Goal: Information Seeking & Learning: Learn about a topic

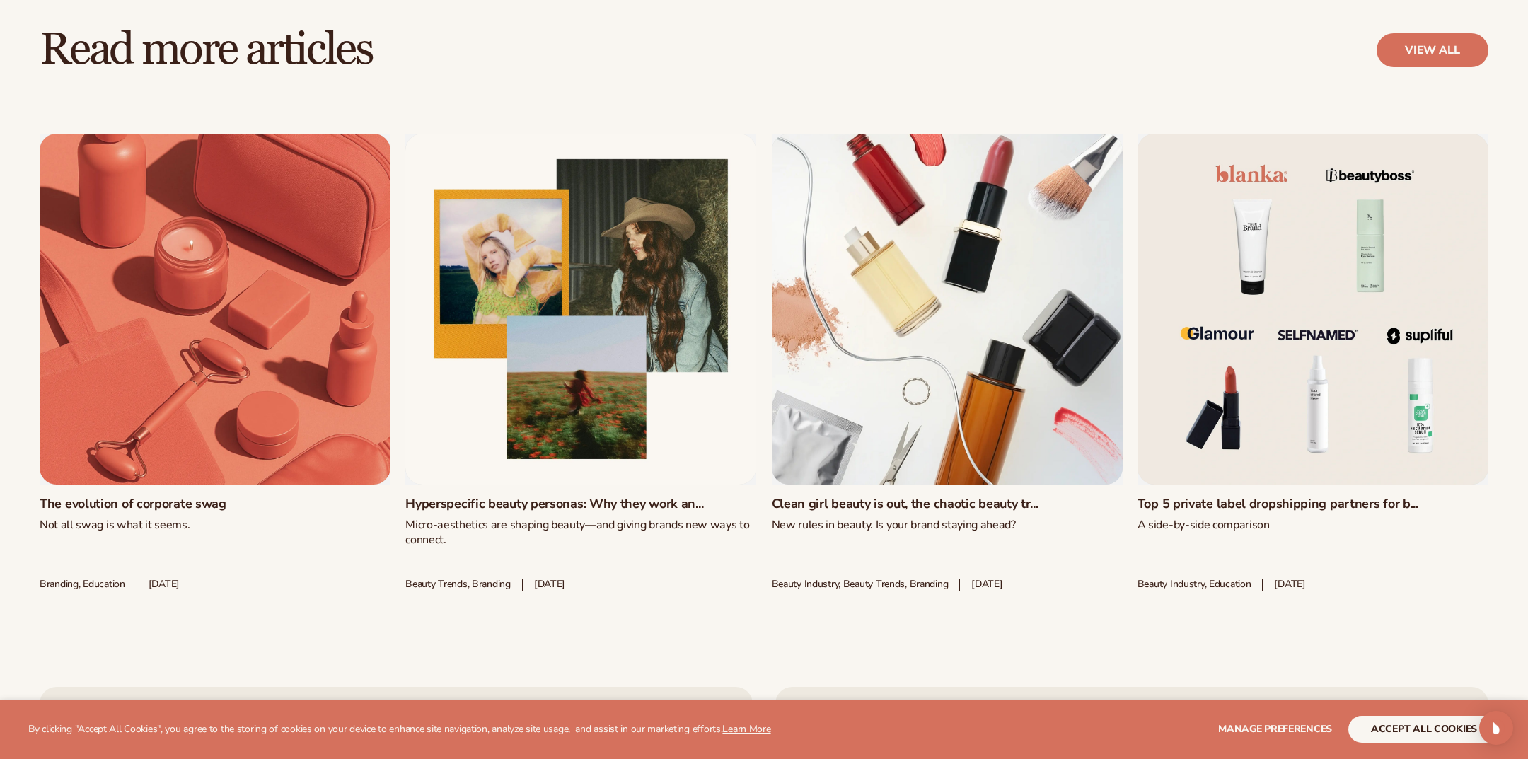
scroll to position [6330, 0]
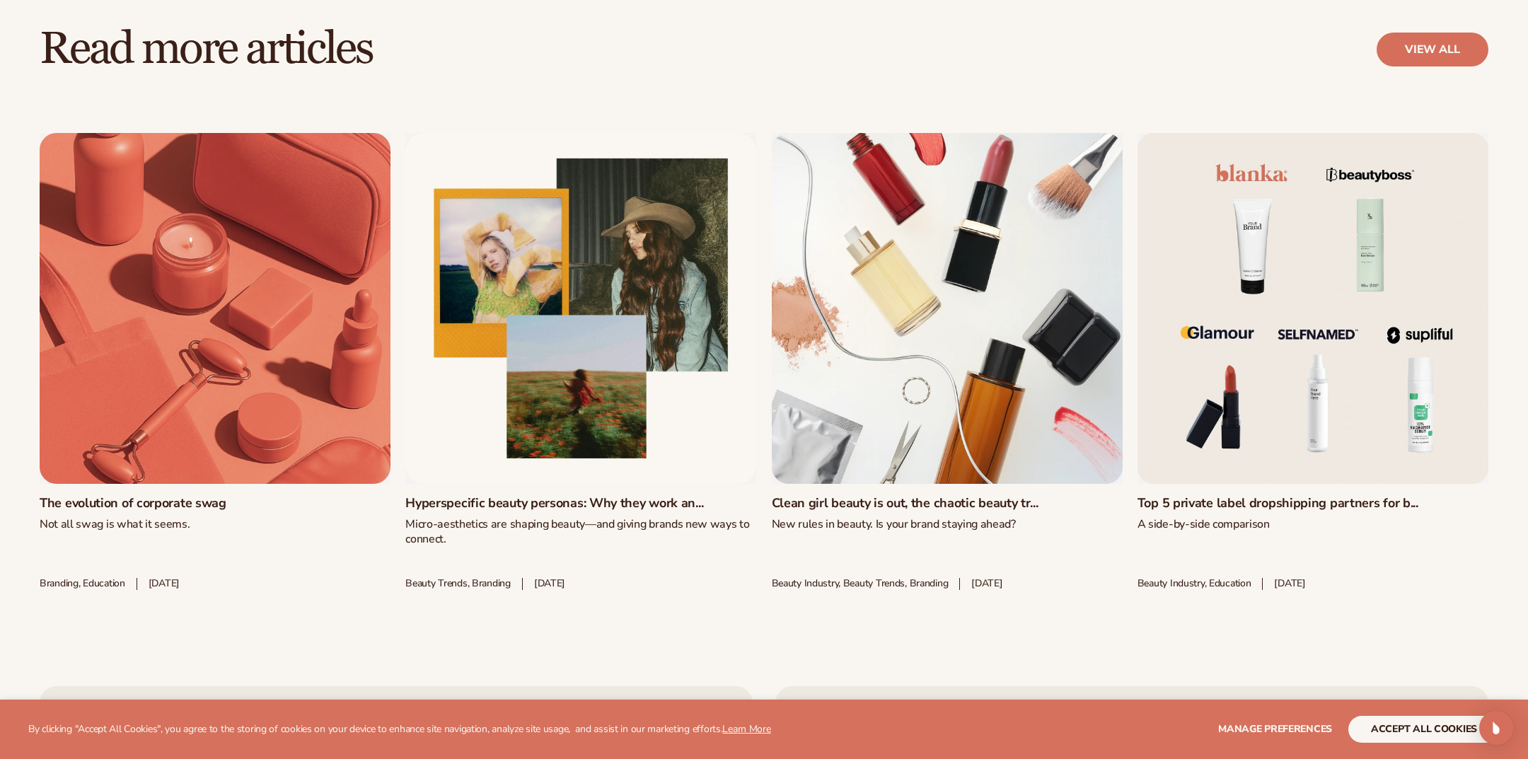
click at [223, 496] on link "The evolution of corporate swag" at bounding box center [215, 504] width 351 height 16
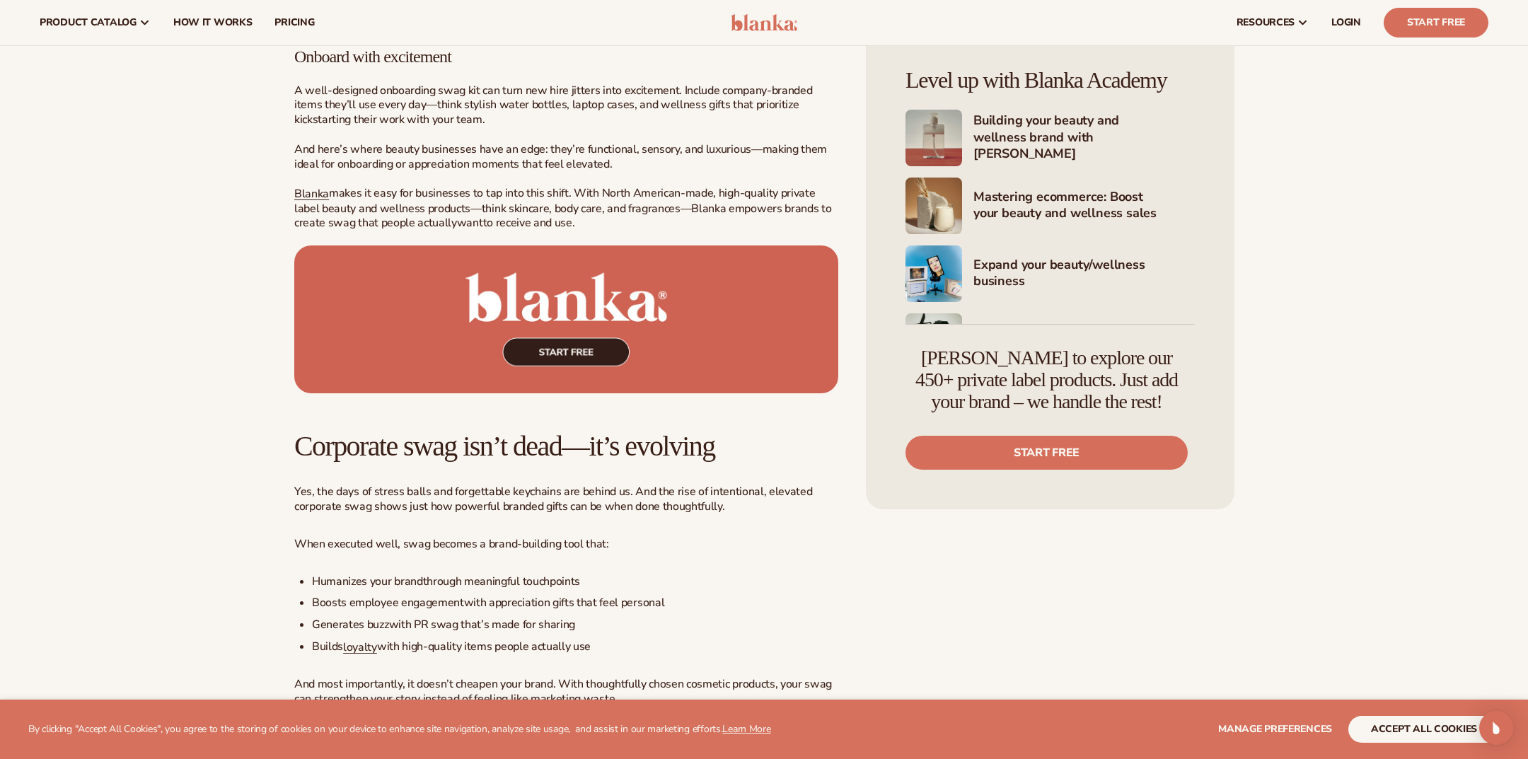
scroll to position [7114, 0]
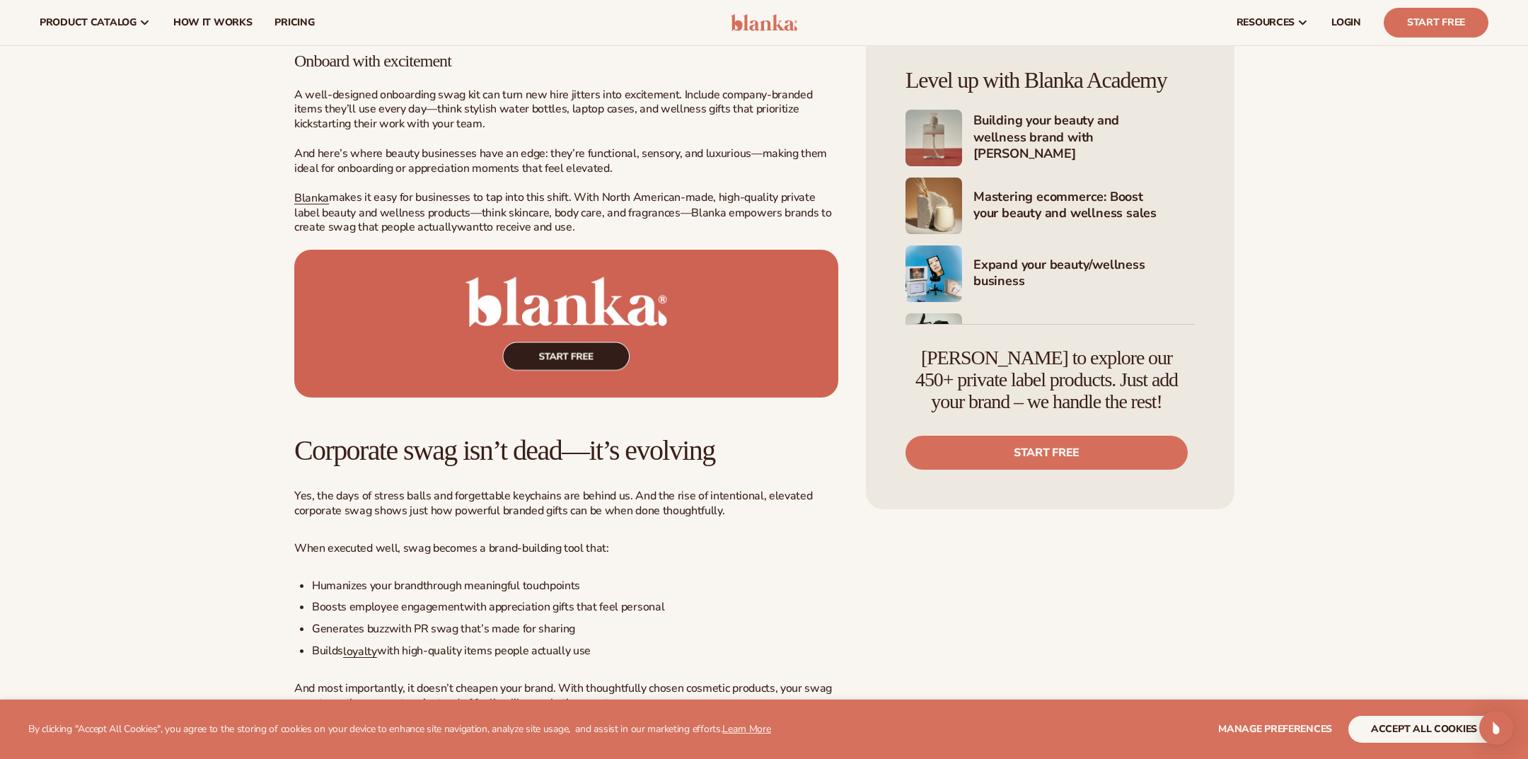
click at [560, 390] on img at bounding box center [566, 324] width 544 height 148
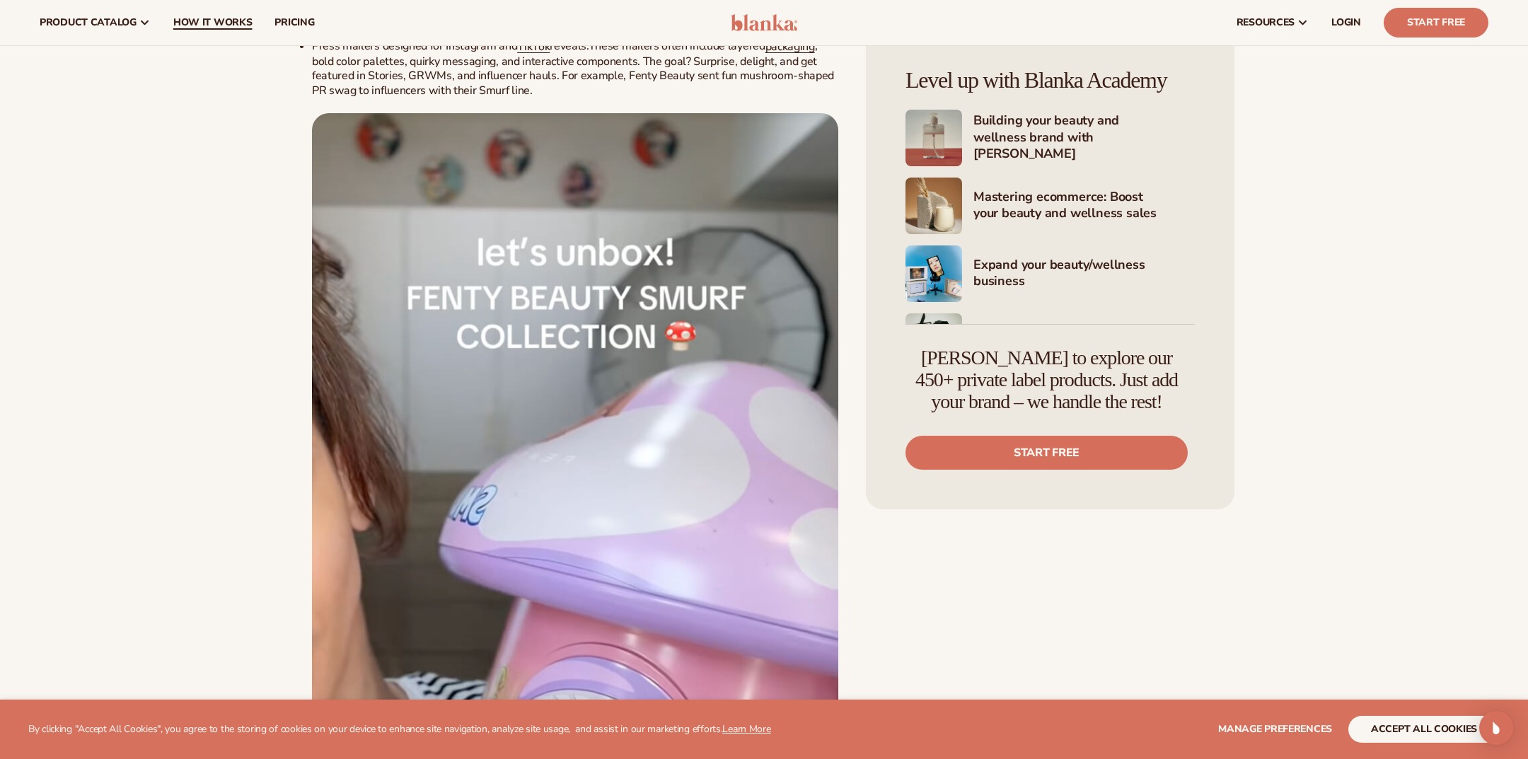
scroll to position [4031, 0]
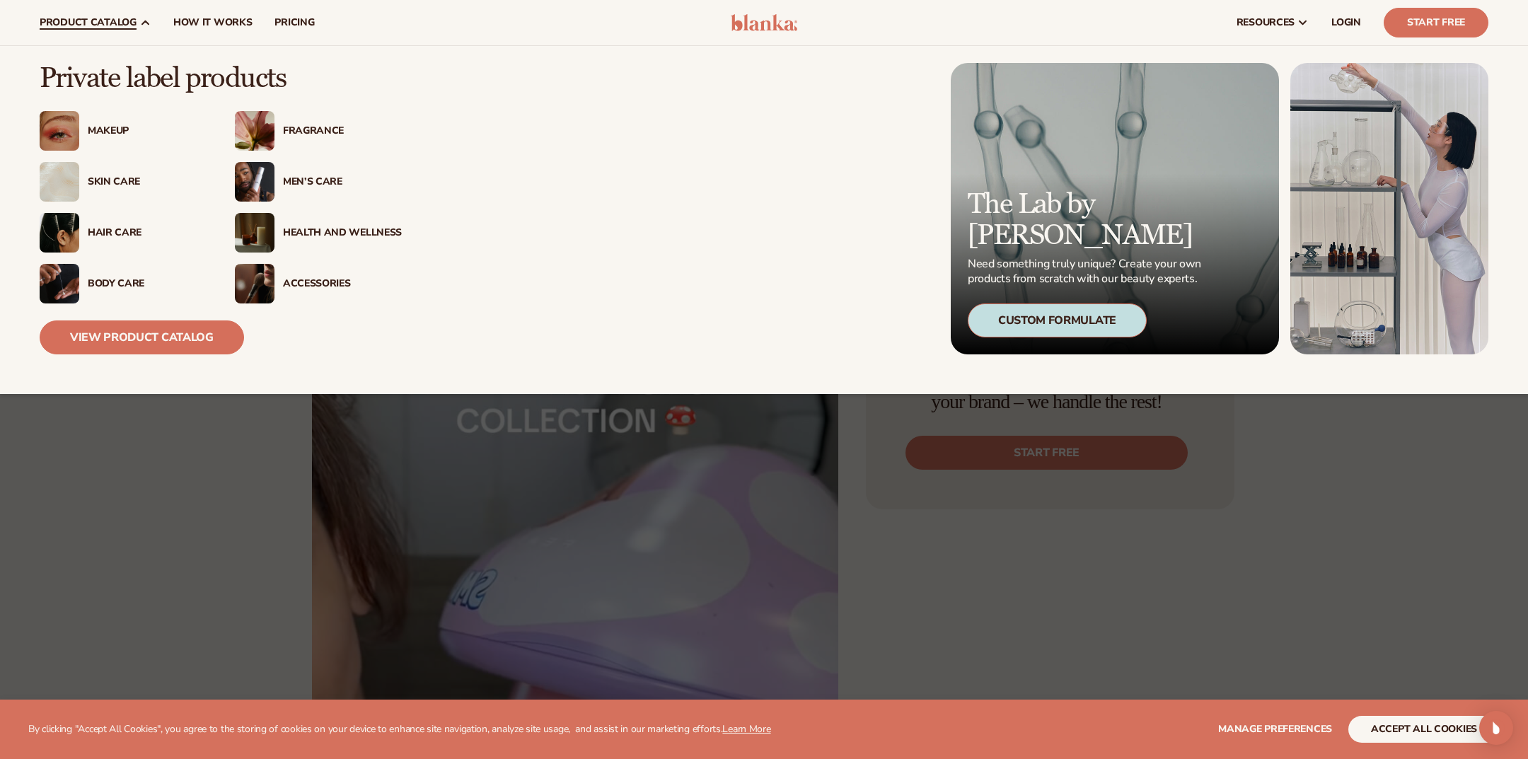
click at [66, 132] on img at bounding box center [60, 131] width 40 height 40
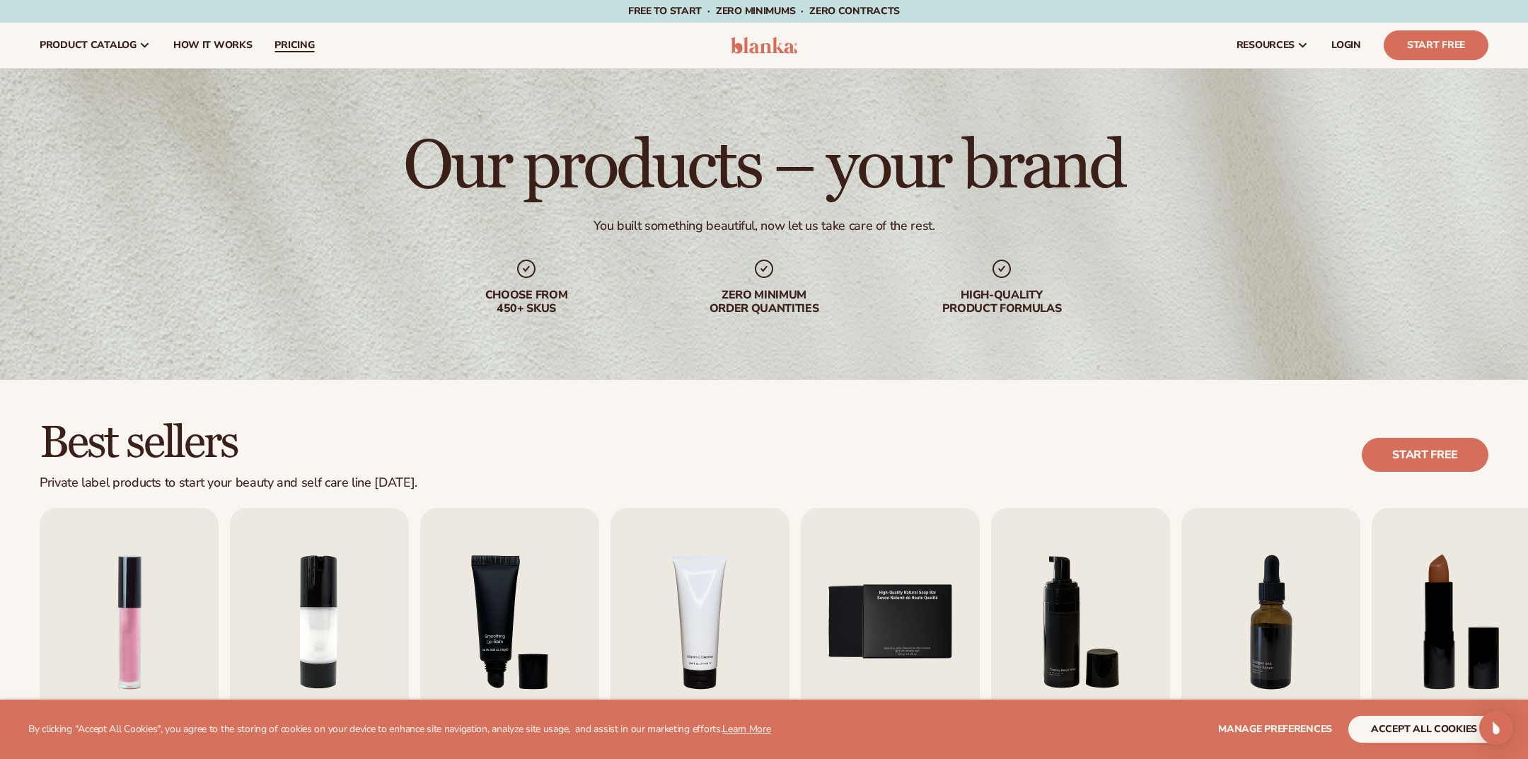
click at [301, 42] on span "pricing" at bounding box center [295, 45] width 40 height 11
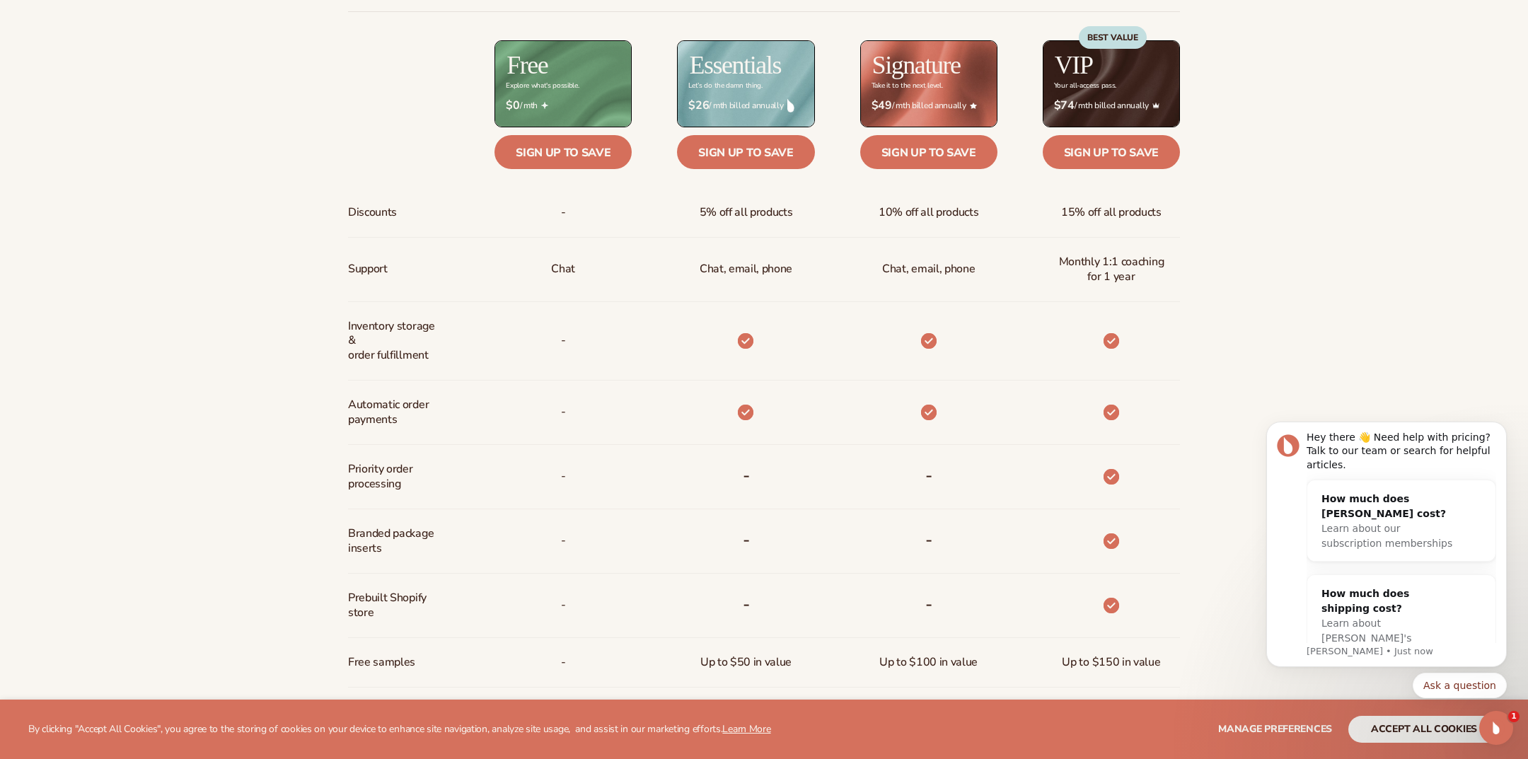
scroll to position [775, 0]
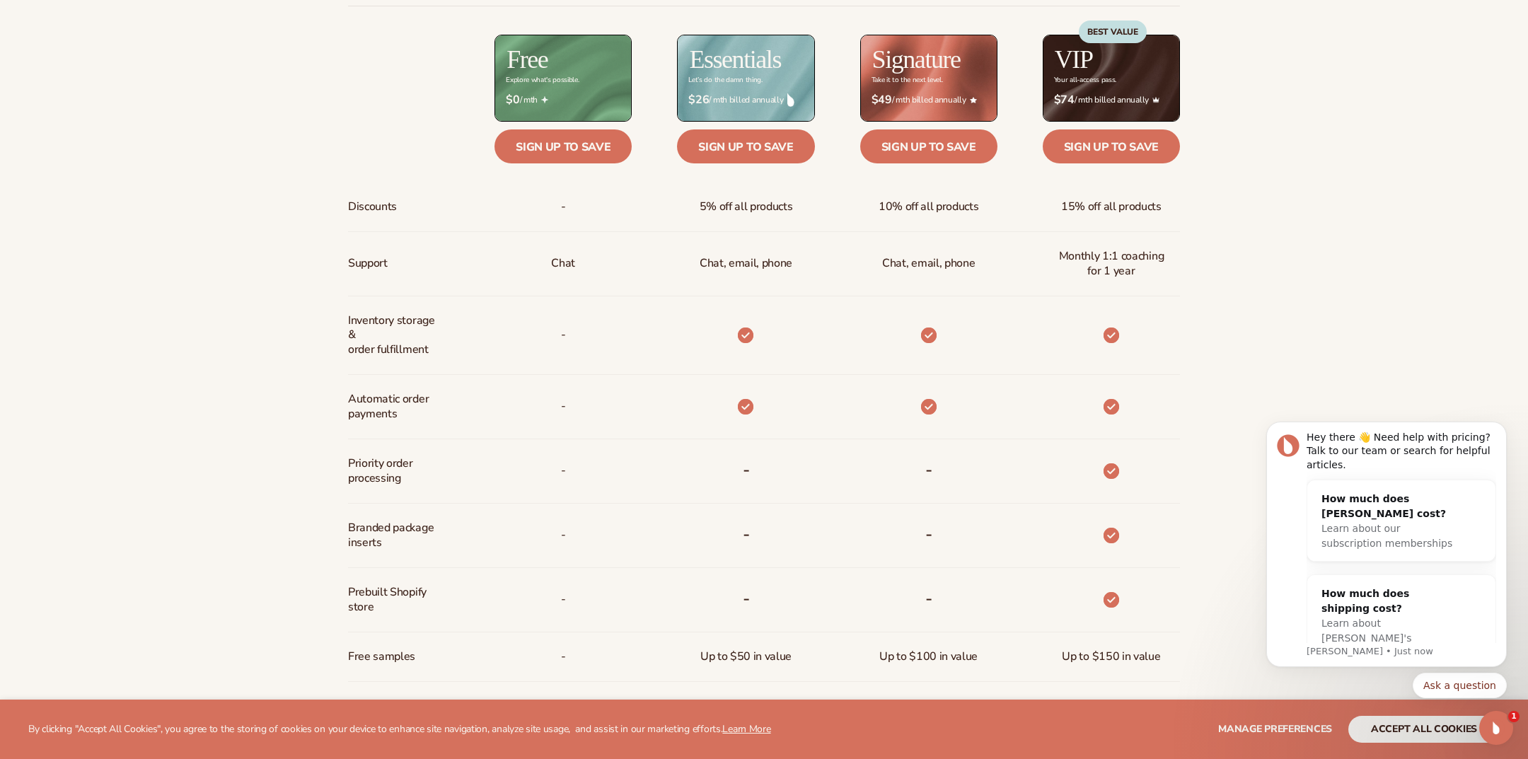
click at [1266, 254] on div "Billed Monthly billed Yearly Billed Monthly billed Yearly Discounts Support Inv…" at bounding box center [764, 408] width 1528 height 952
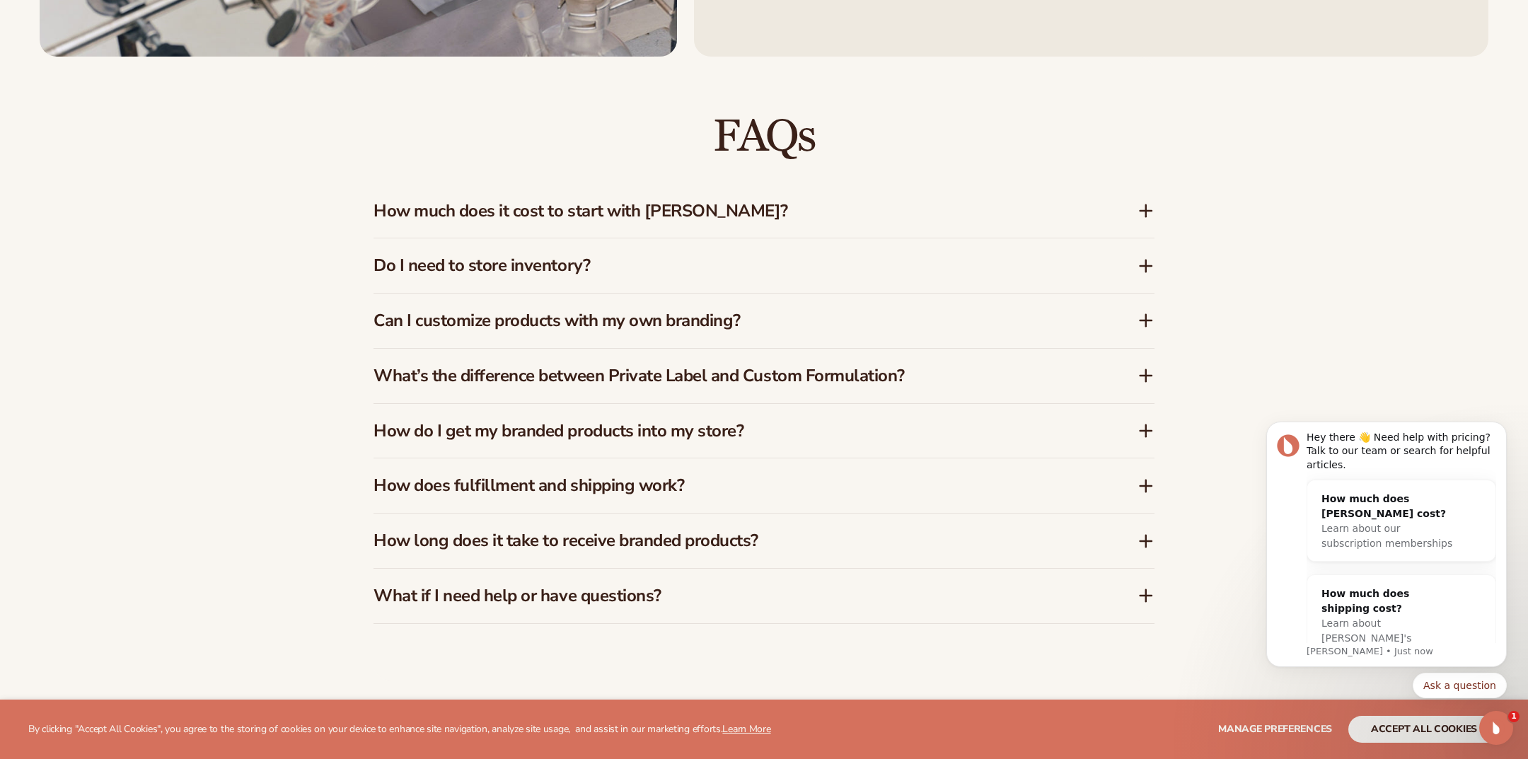
scroll to position [2357, 0]
click at [1149, 265] on icon at bounding box center [1145, 265] width 11 height 0
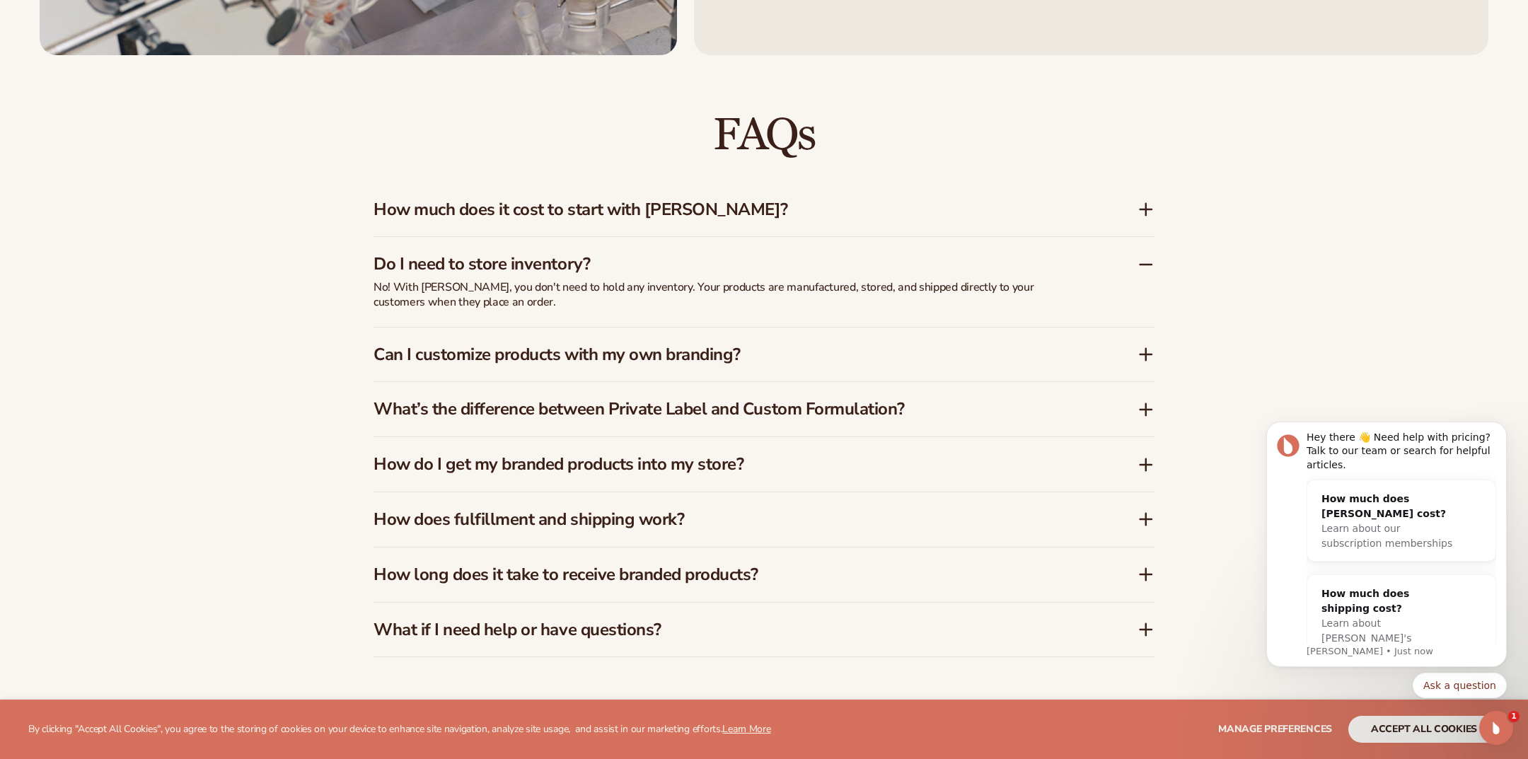
click at [1148, 352] on icon at bounding box center [1146, 354] width 17 height 17
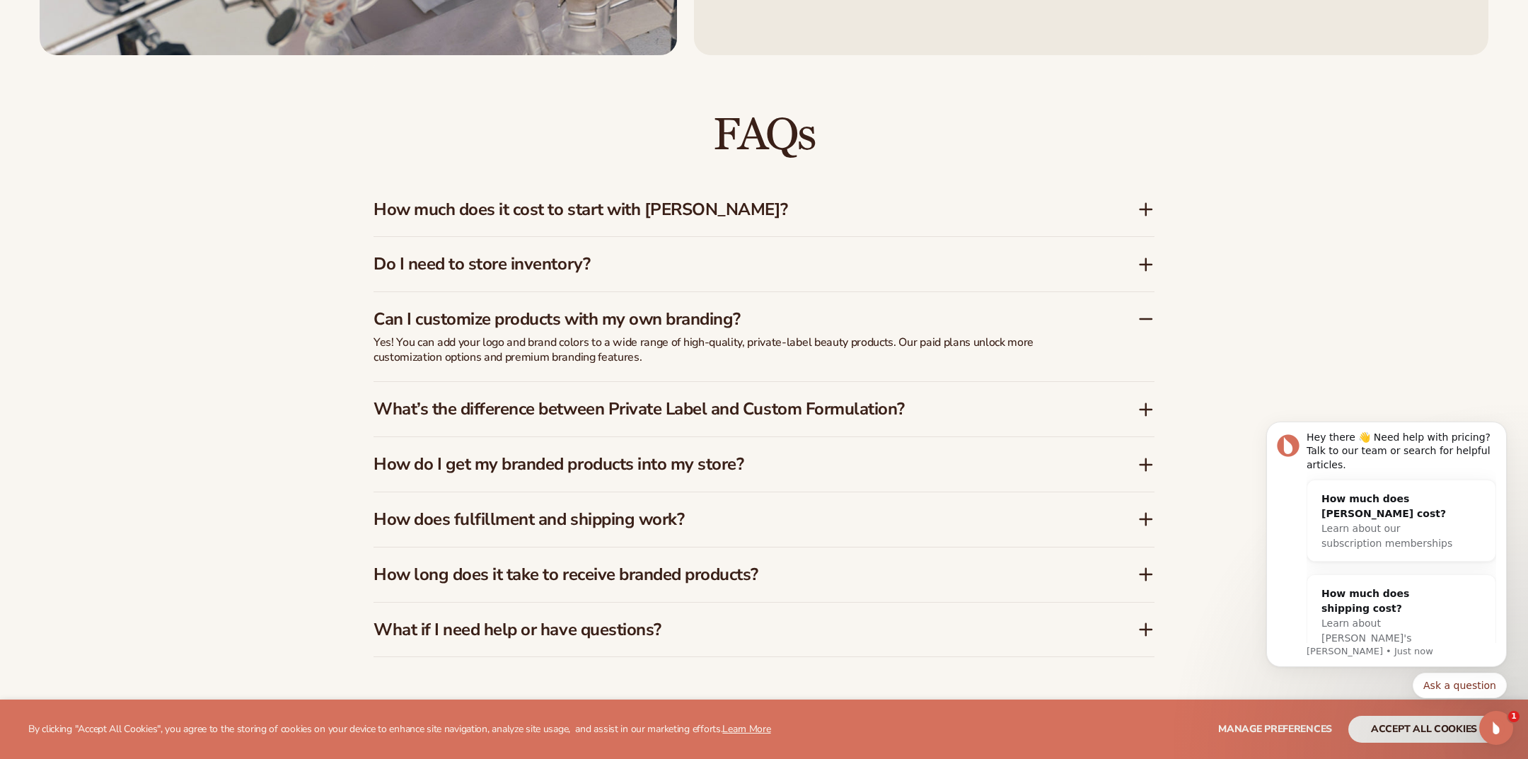
click at [1154, 409] on icon at bounding box center [1146, 409] width 17 height 17
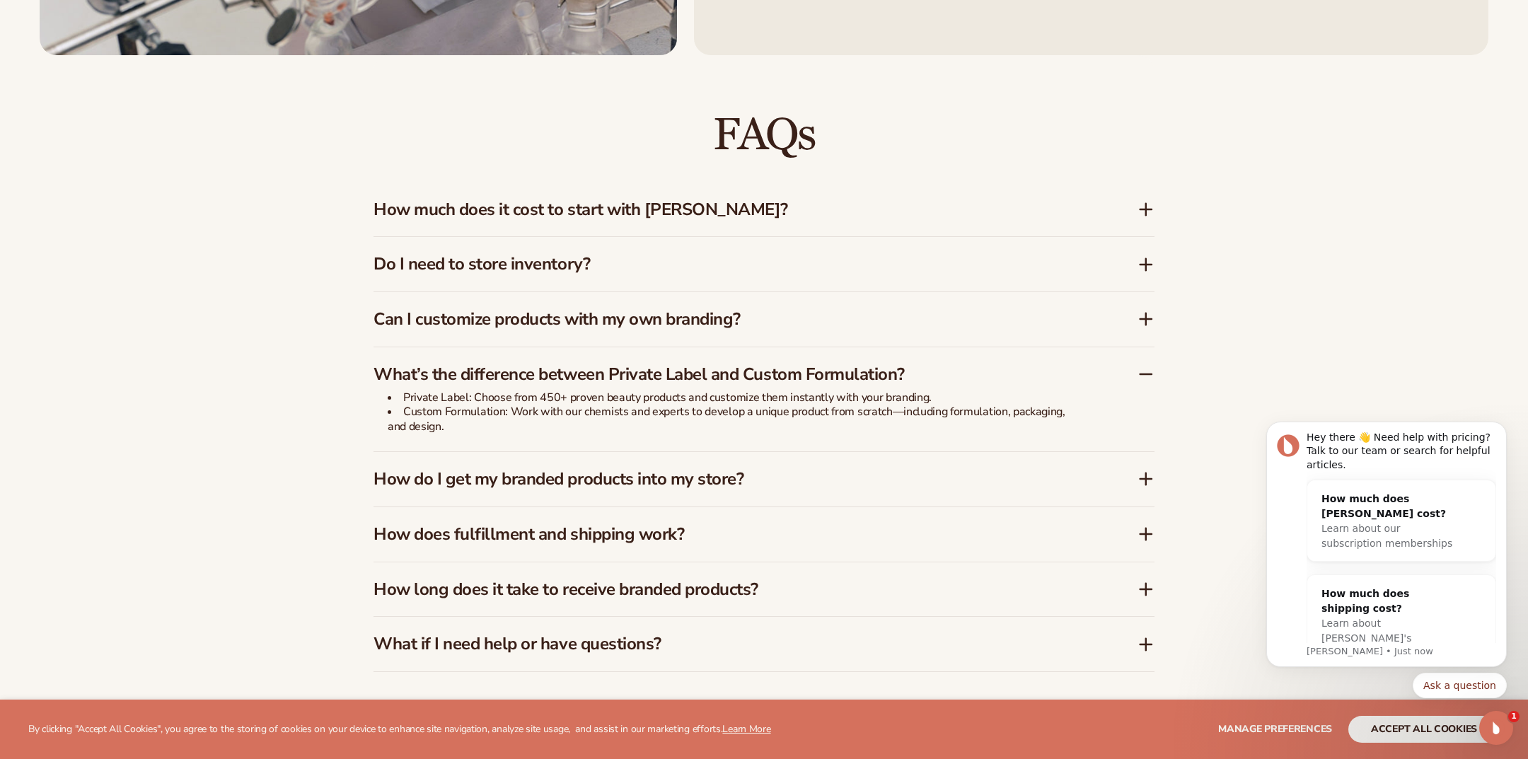
scroll to position [2360, 0]
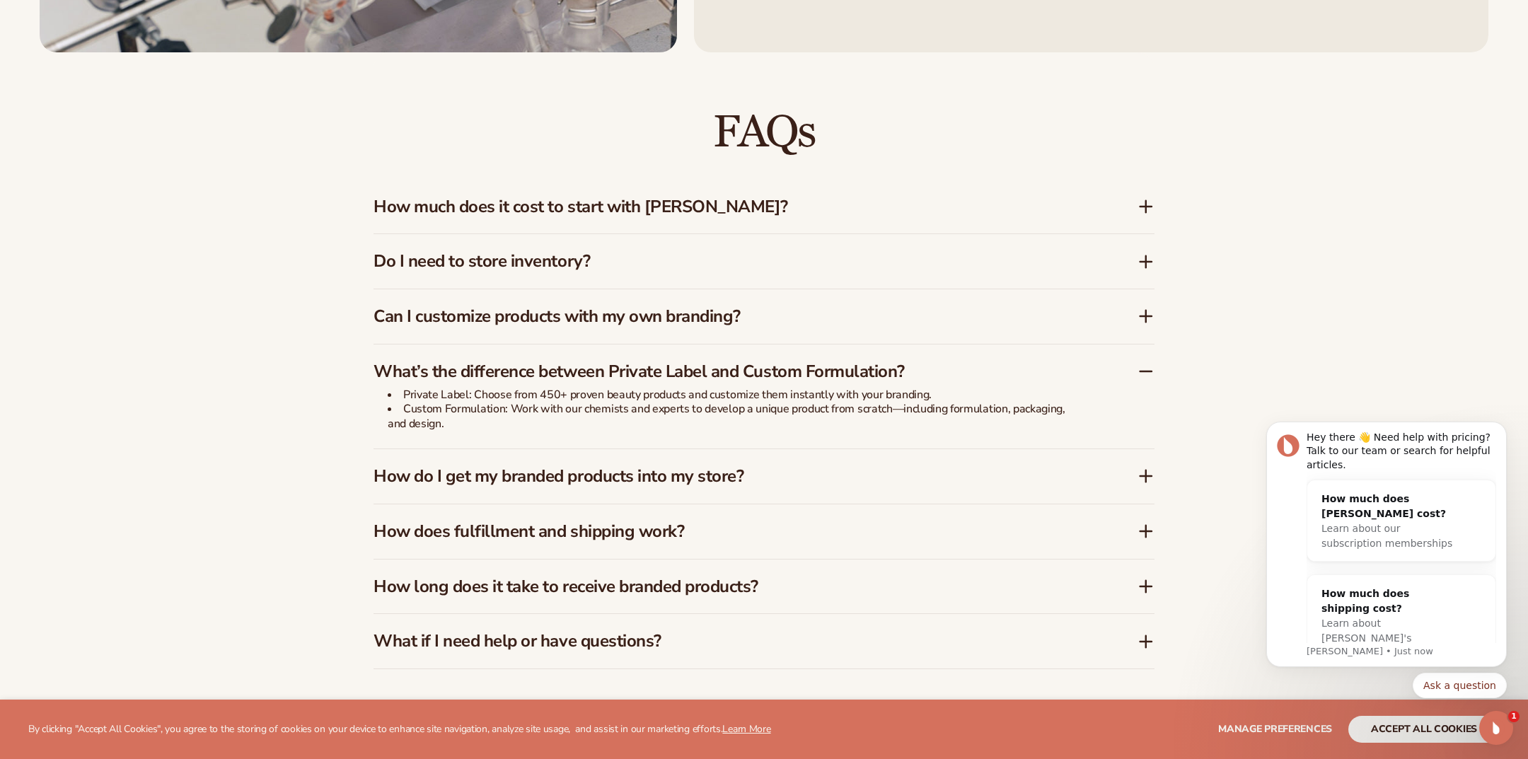
click at [1143, 474] on icon at bounding box center [1146, 476] width 17 height 17
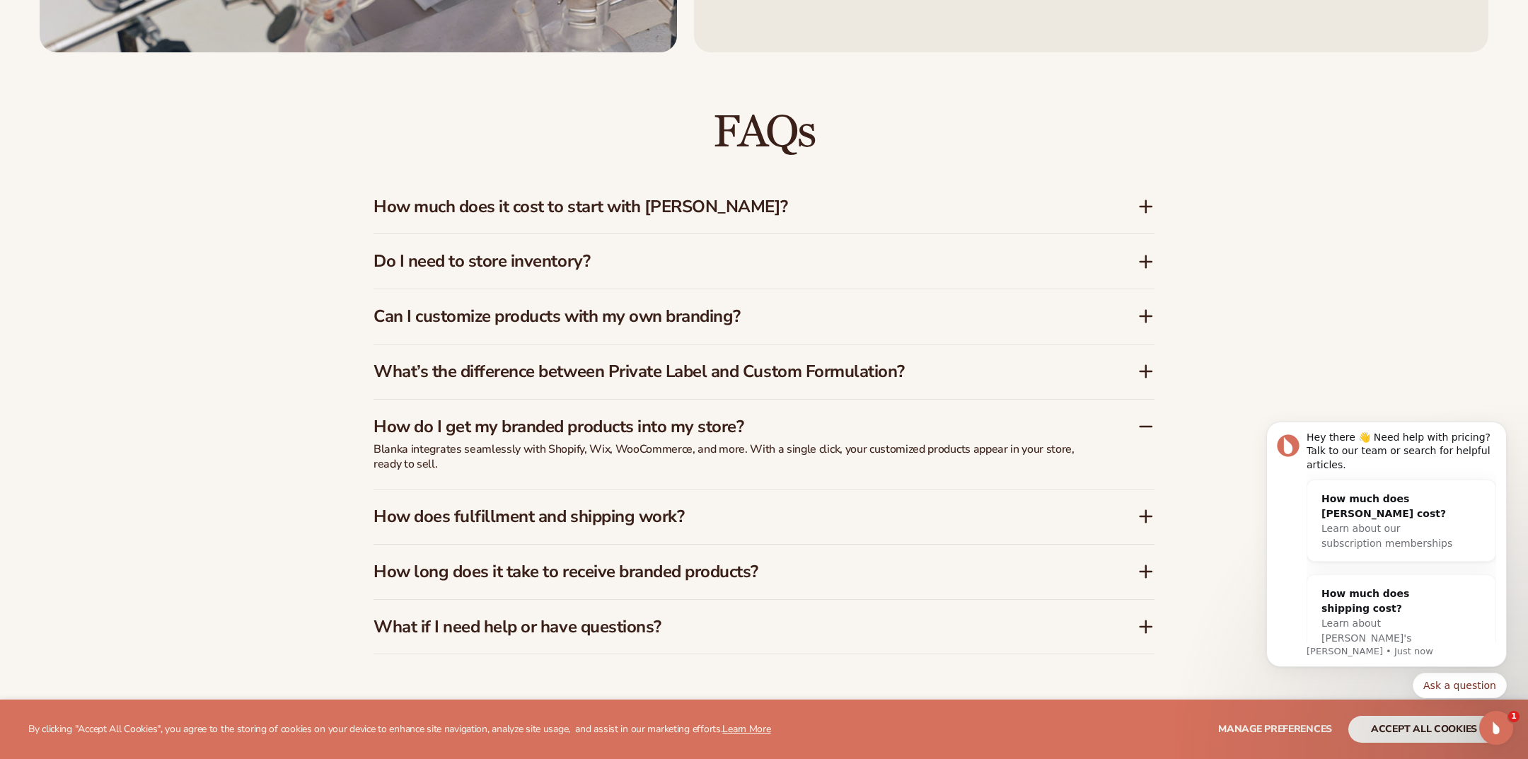
click at [1143, 516] on icon at bounding box center [1145, 516] width 11 height 0
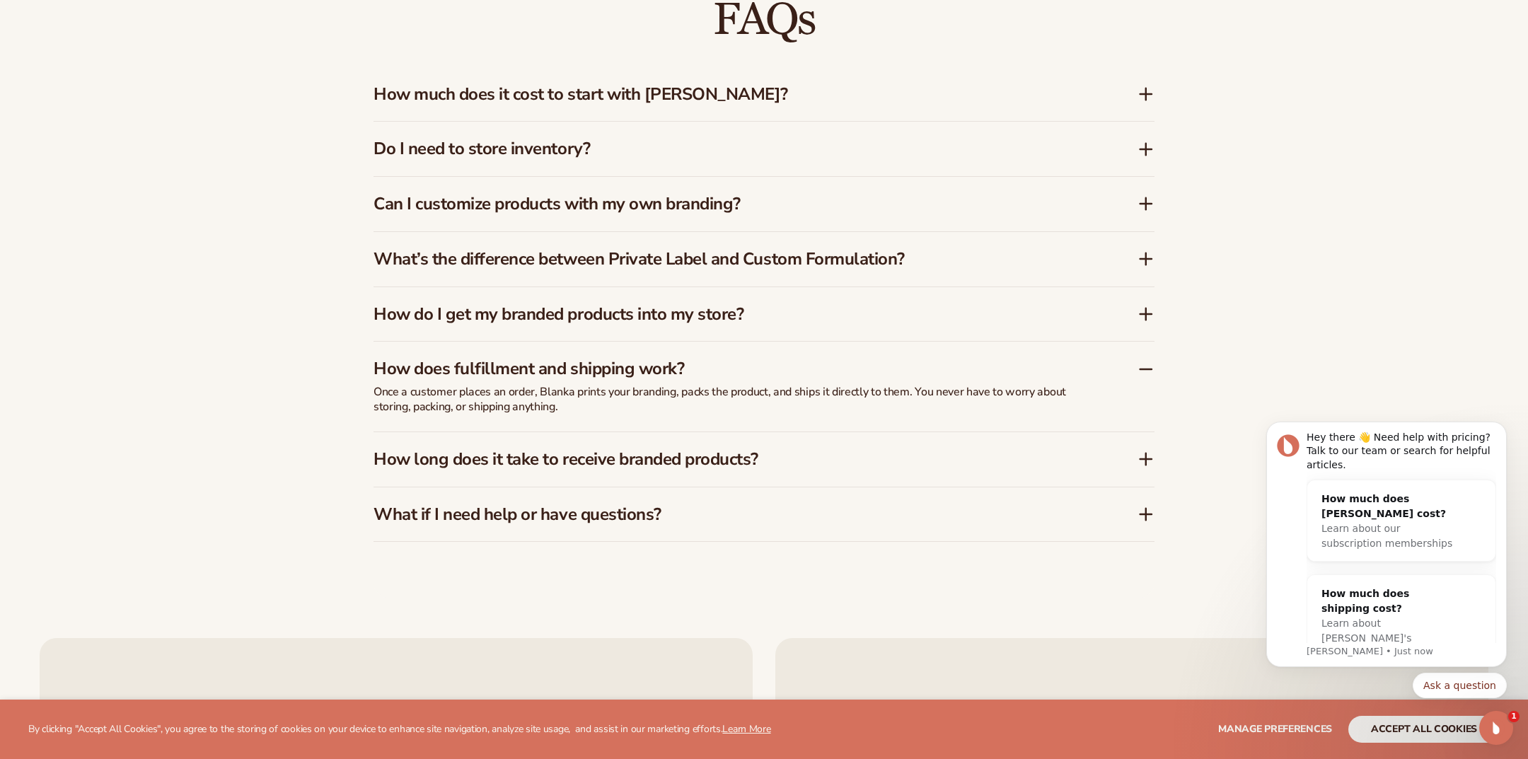
scroll to position [2477, 0]
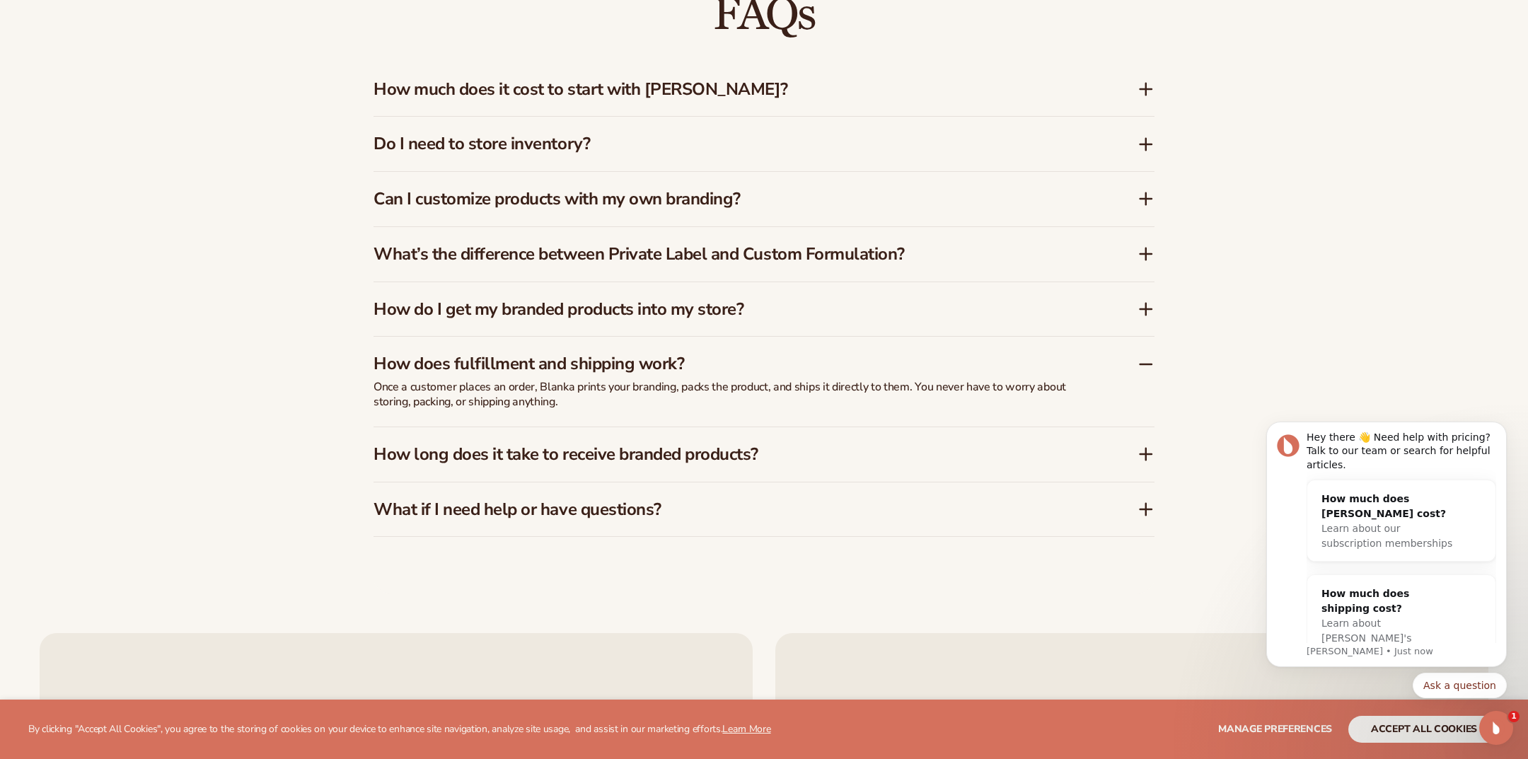
click at [1142, 452] on icon at bounding box center [1146, 454] width 17 height 17
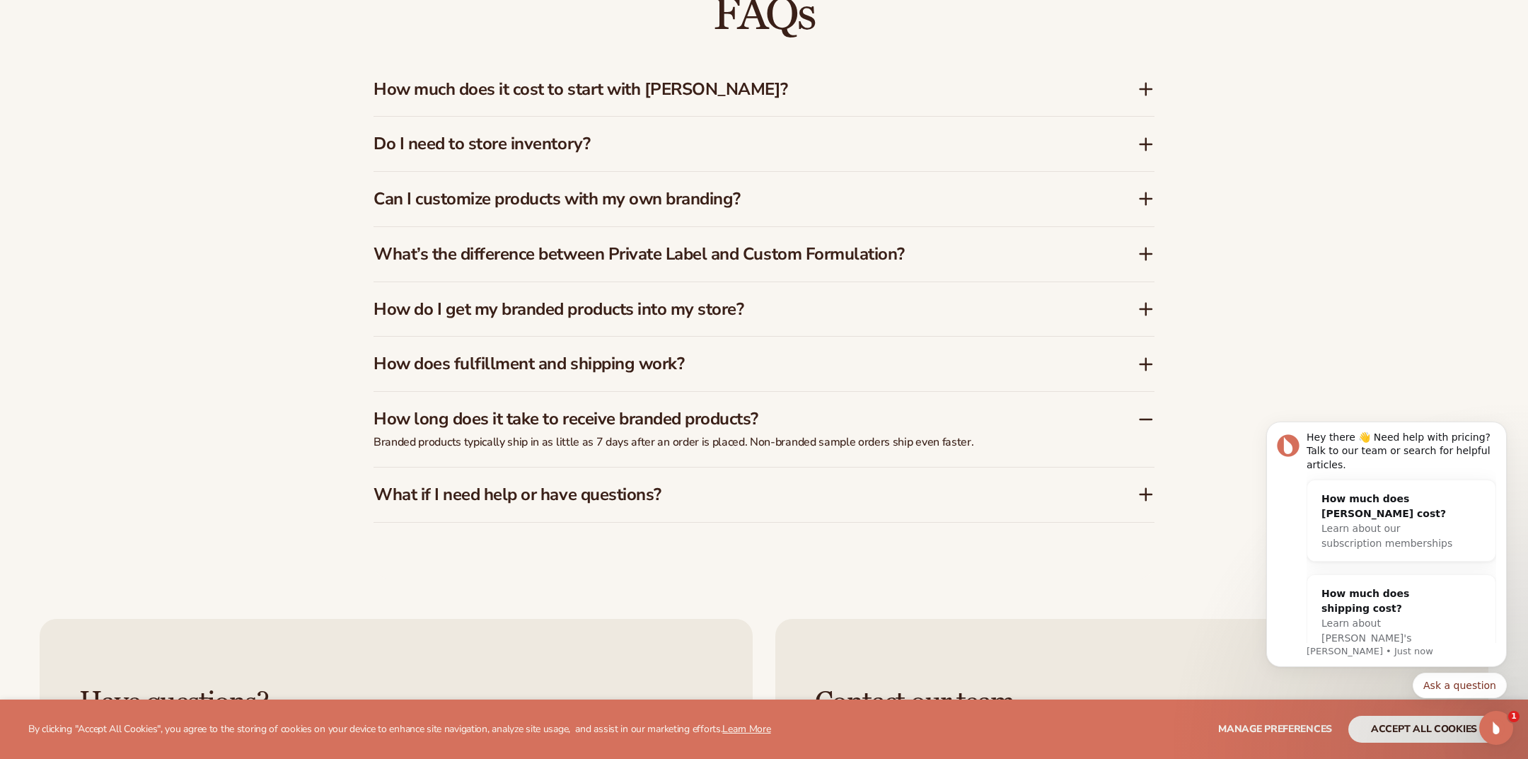
click at [1143, 498] on icon at bounding box center [1146, 494] width 17 height 17
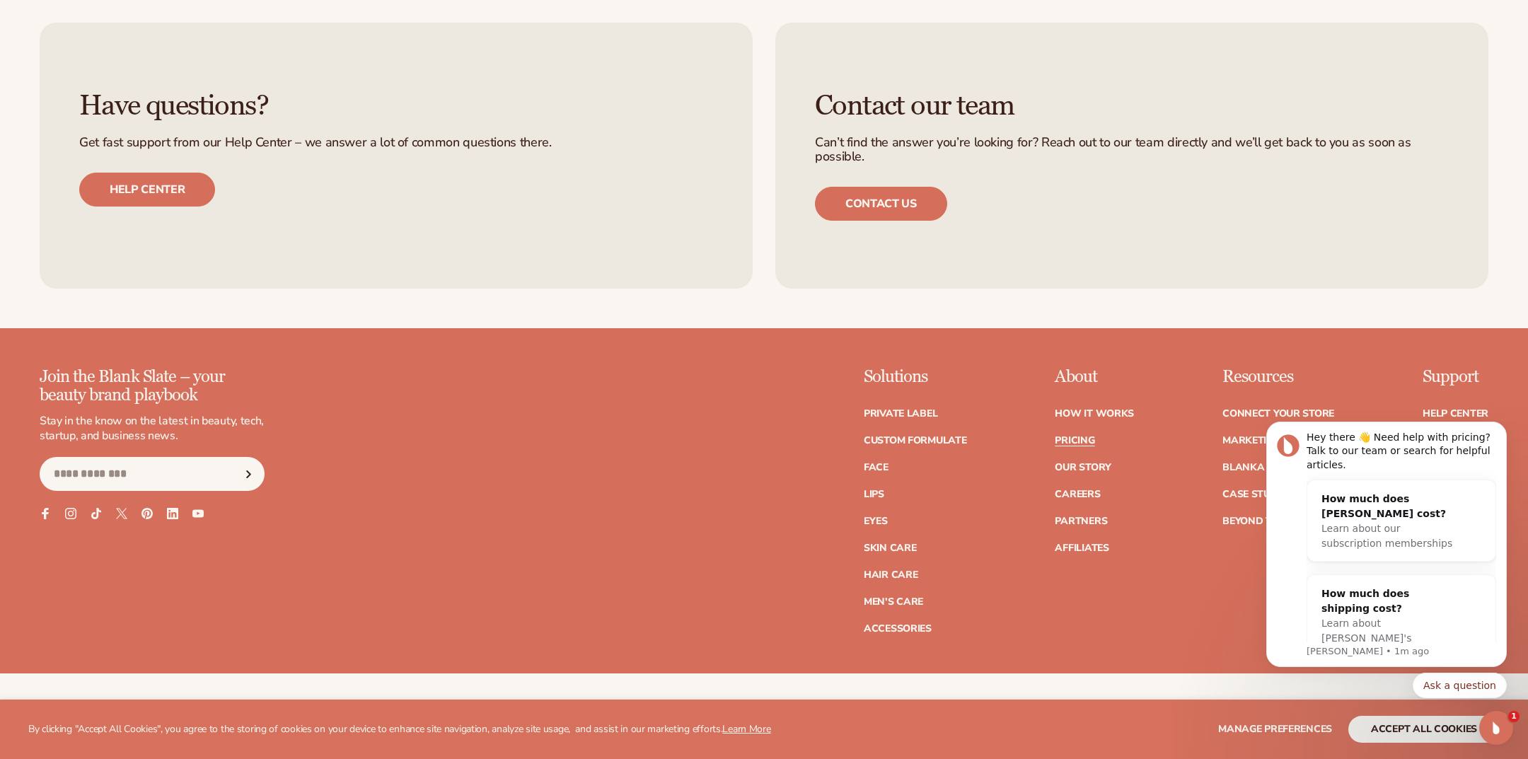
scroll to position [3101, 0]
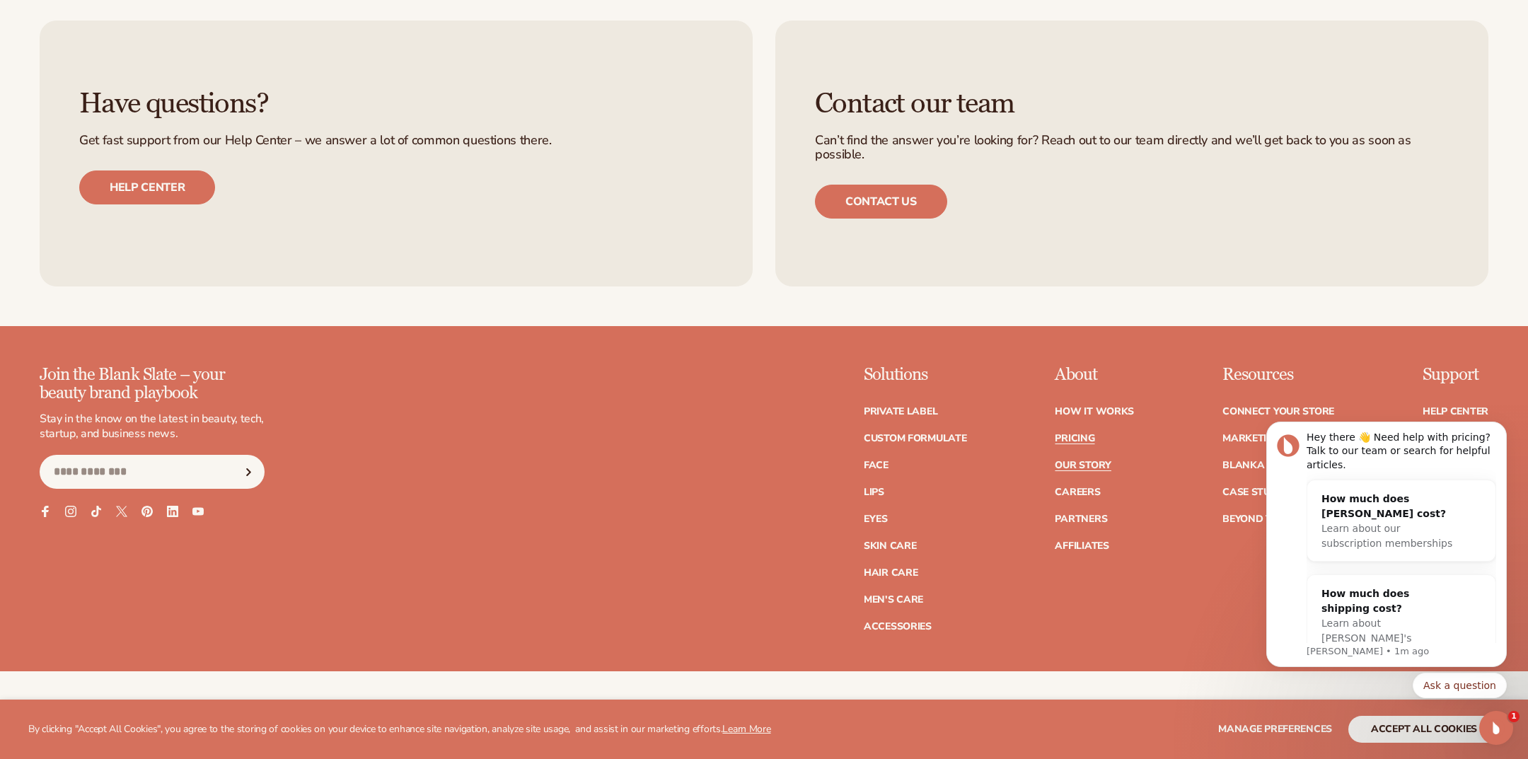
click at [1098, 466] on link "Our Story" at bounding box center [1083, 466] width 56 height 10
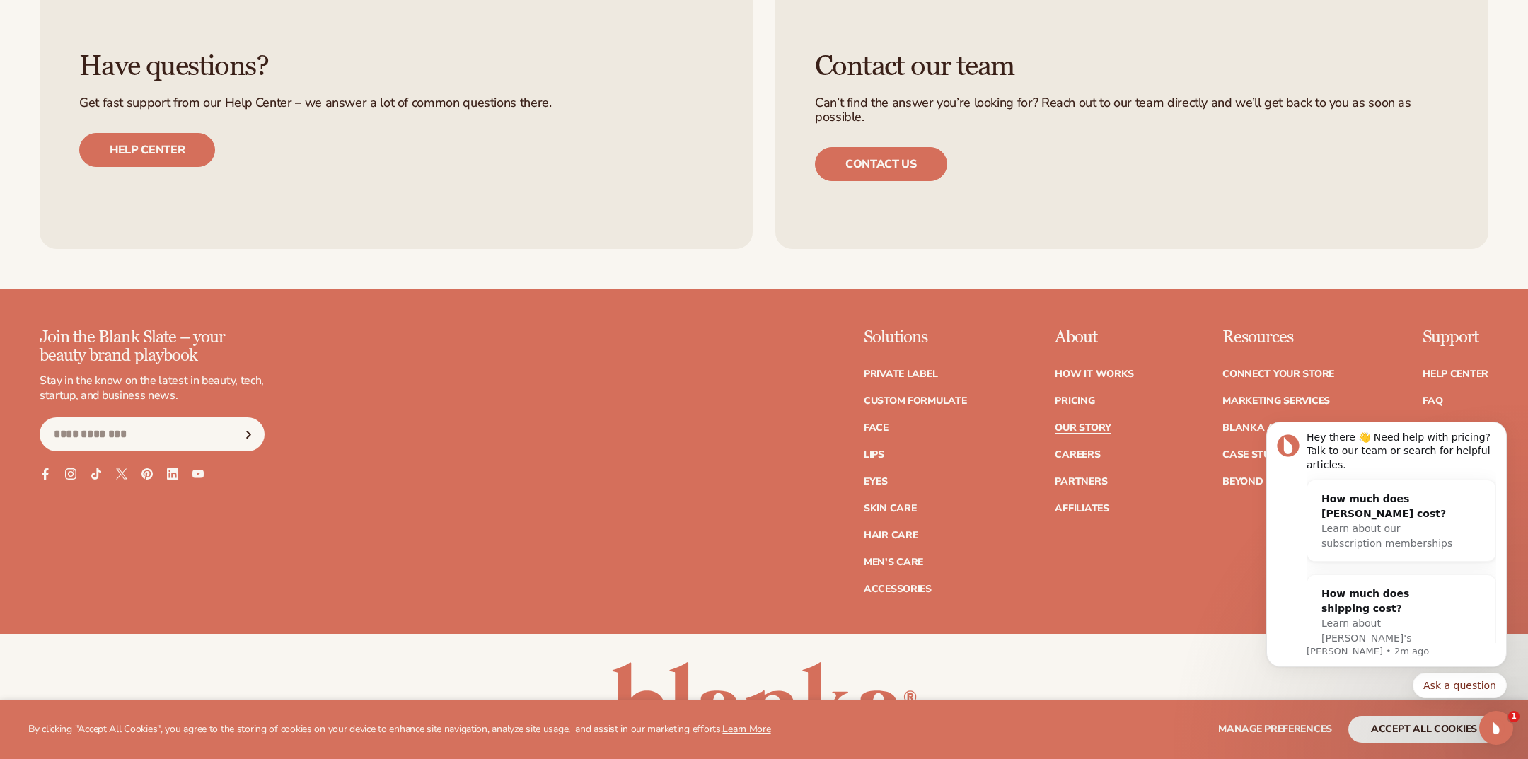
scroll to position [5054, 0]
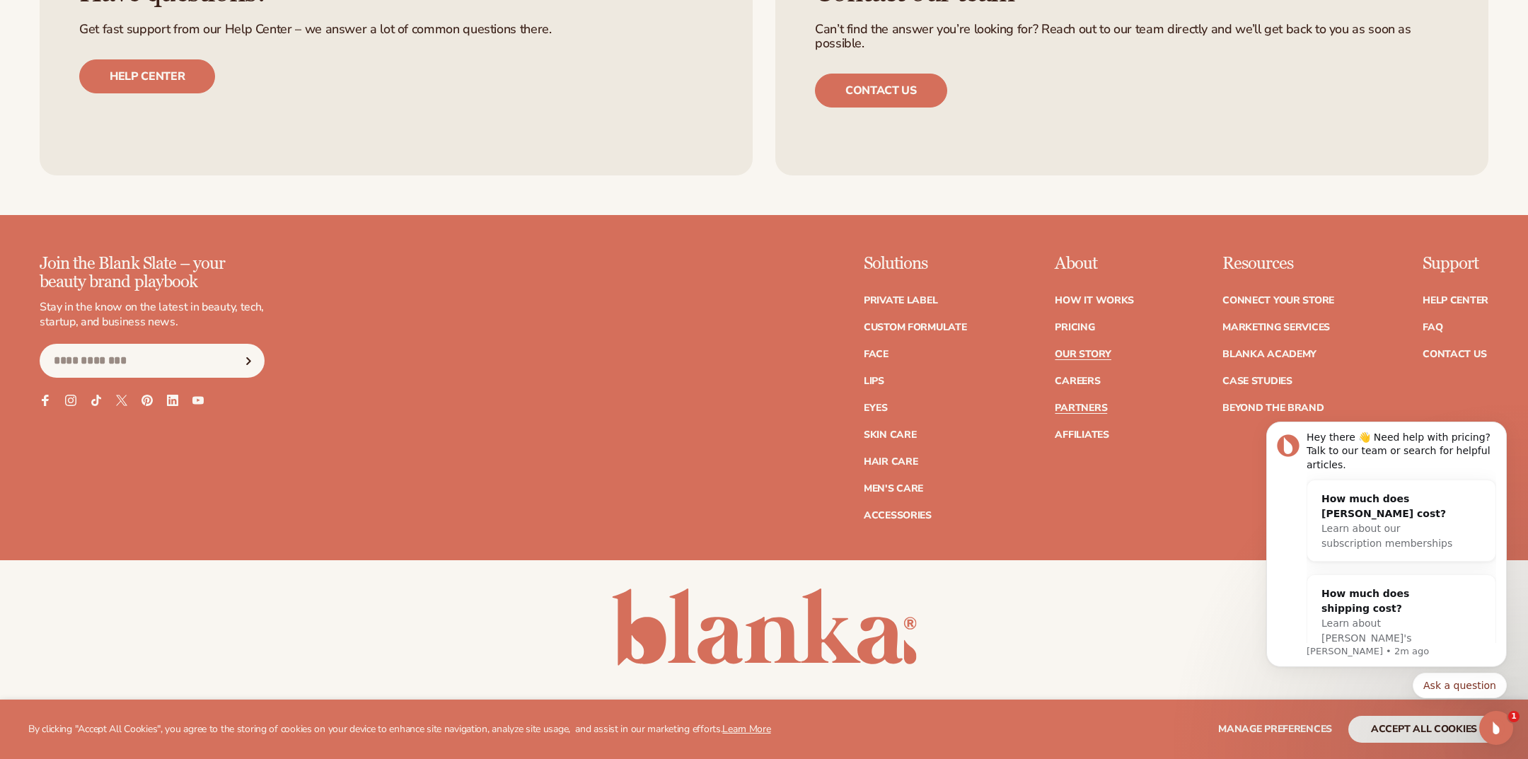
click at [1078, 403] on link "Partners" at bounding box center [1081, 408] width 52 height 10
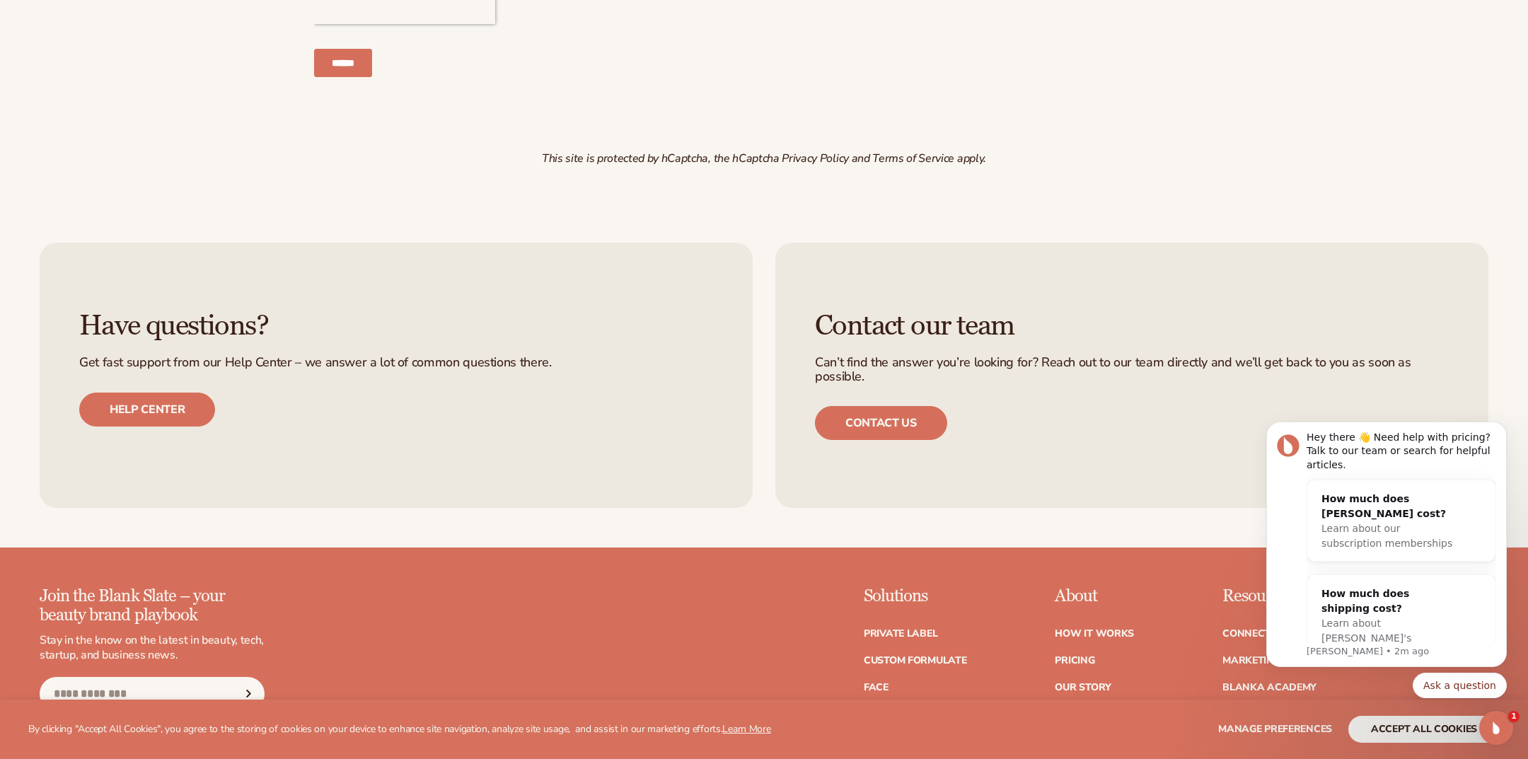
scroll to position [2288, 0]
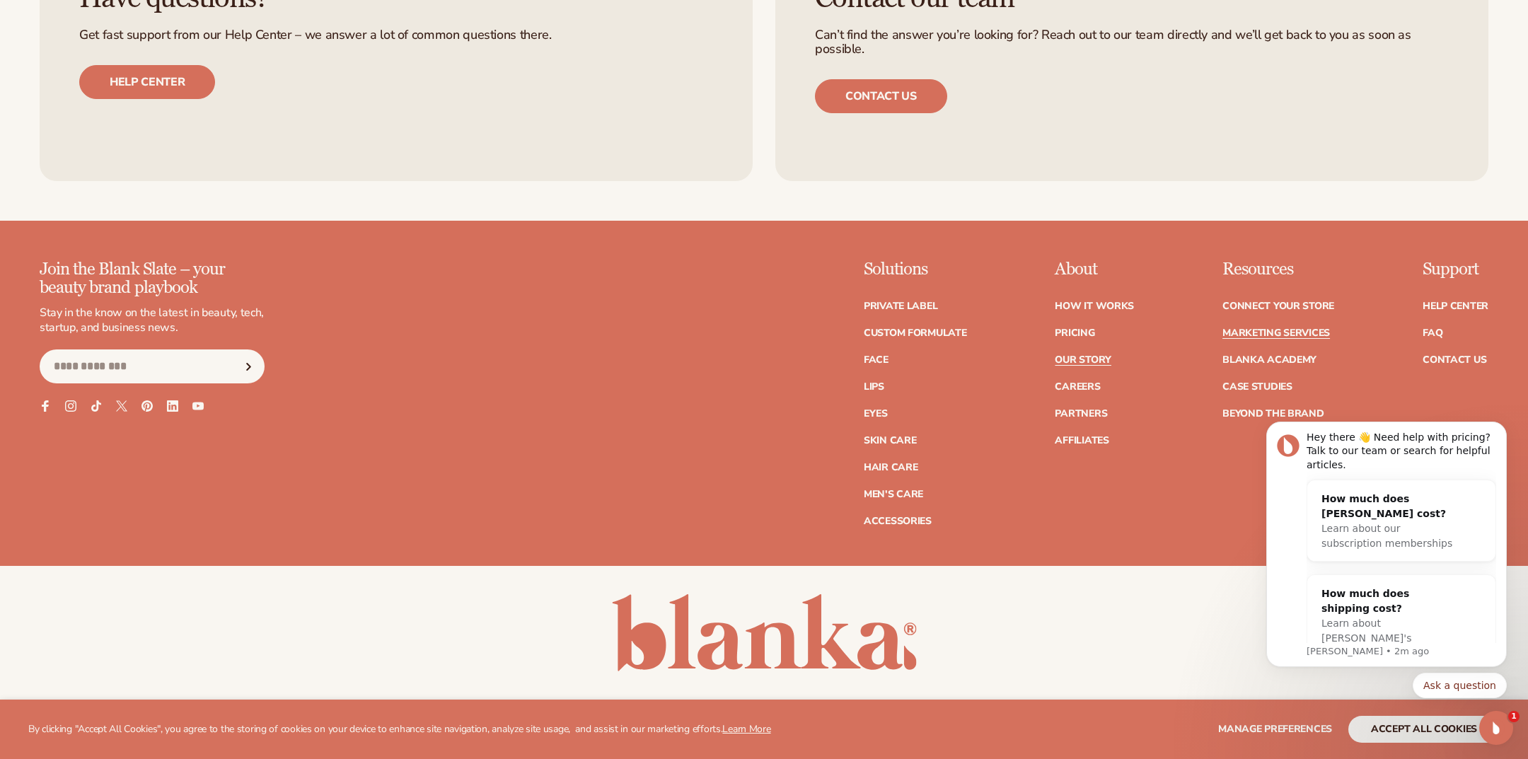
scroll to position [5052, 0]
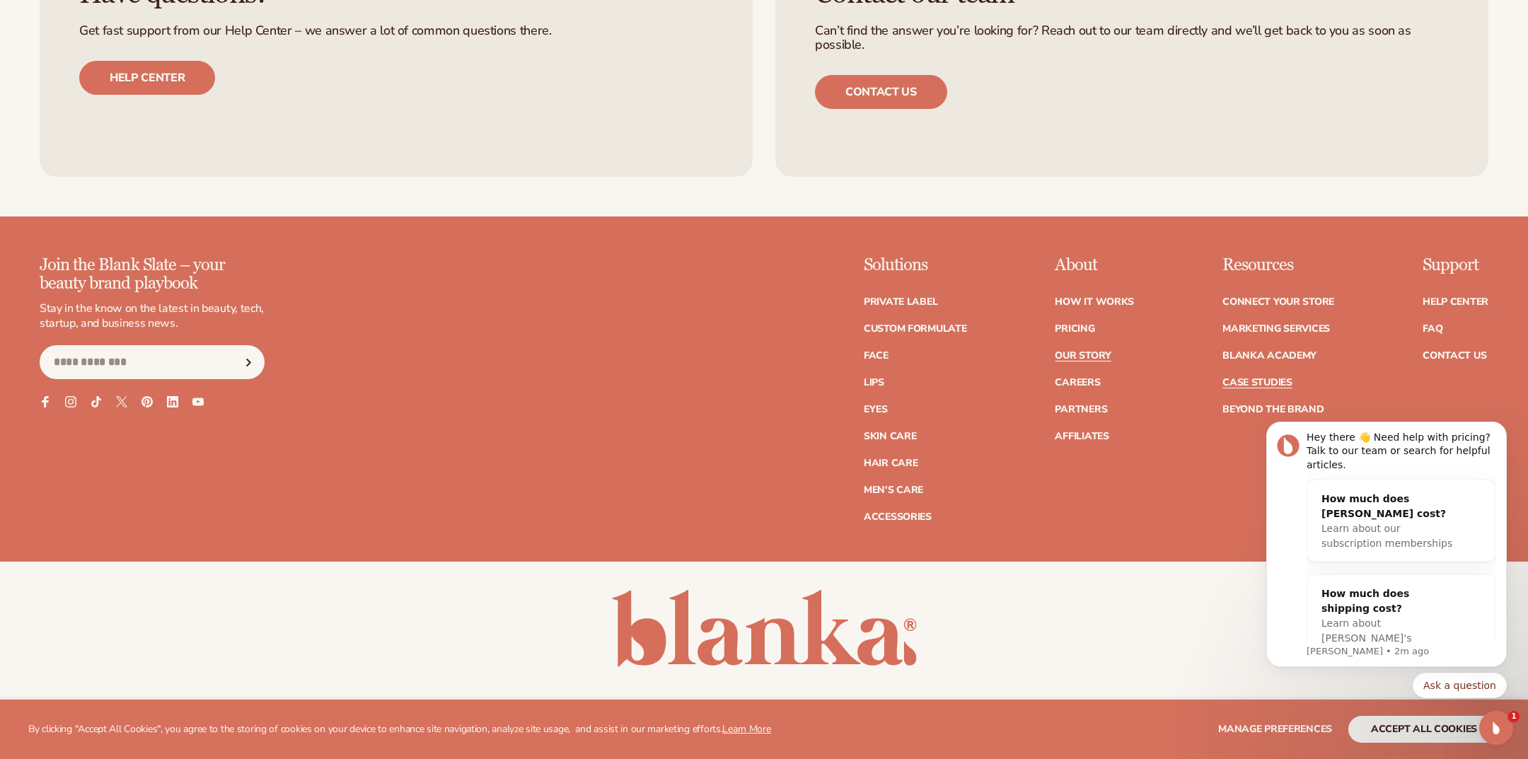
click at [1269, 378] on link "Case Studies" at bounding box center [1258, 383] width 70 height 10
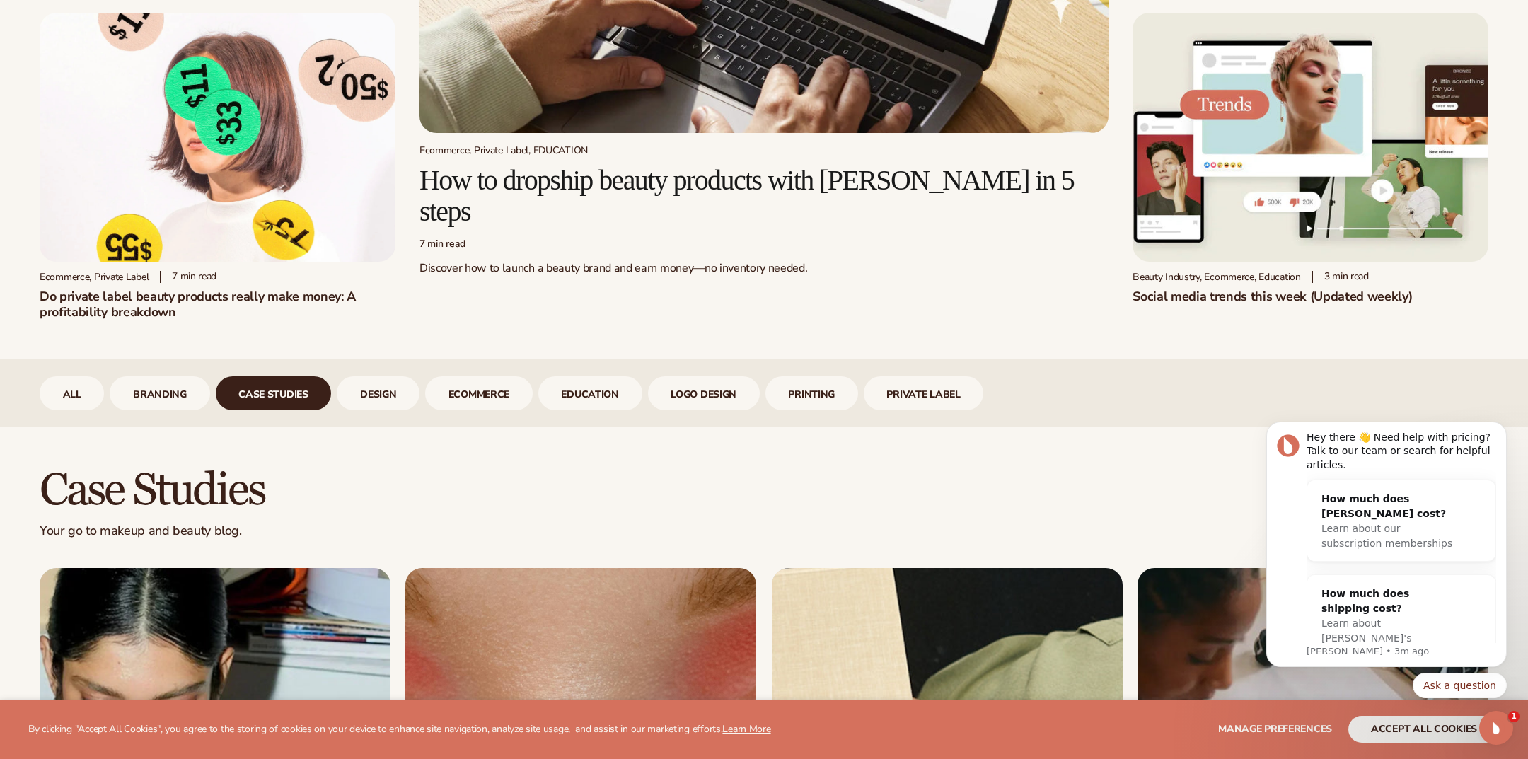
scroll to position [413, 0]
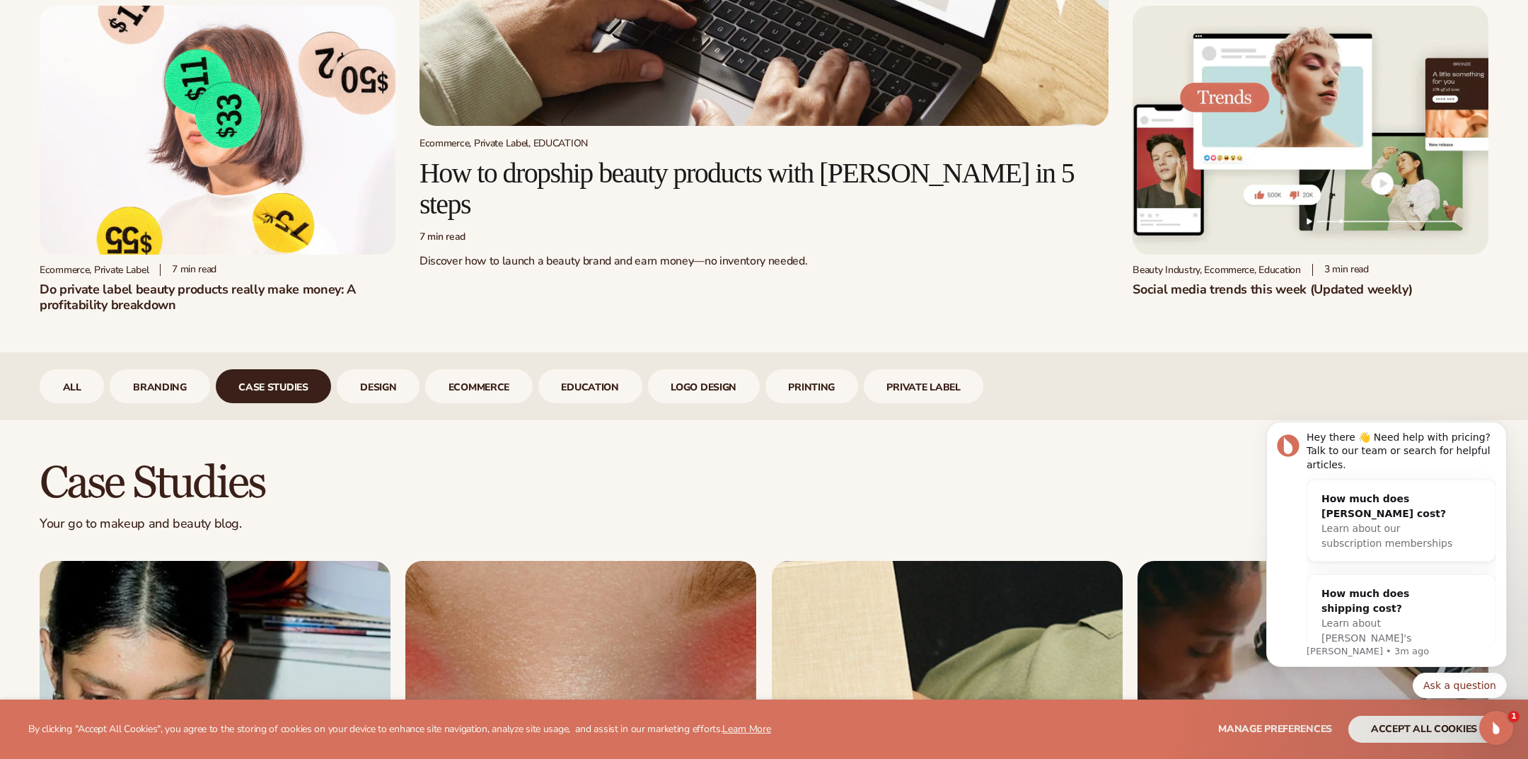
click at [1248, 289] on h2 "Social media trends this week (Updated weekly)" at bounding box center [1311, 290] width 356 height 16
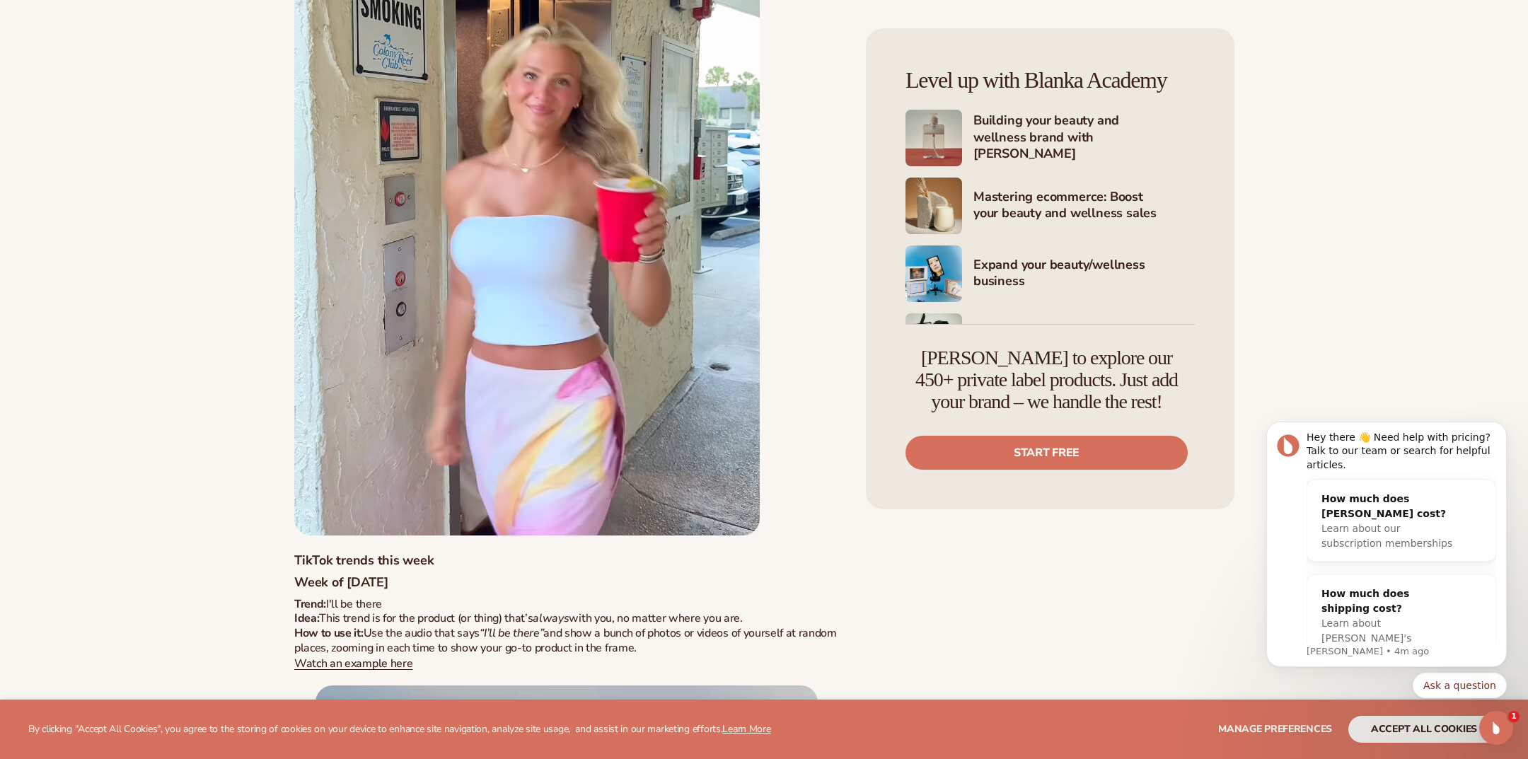
scroll to position [6159, 0]
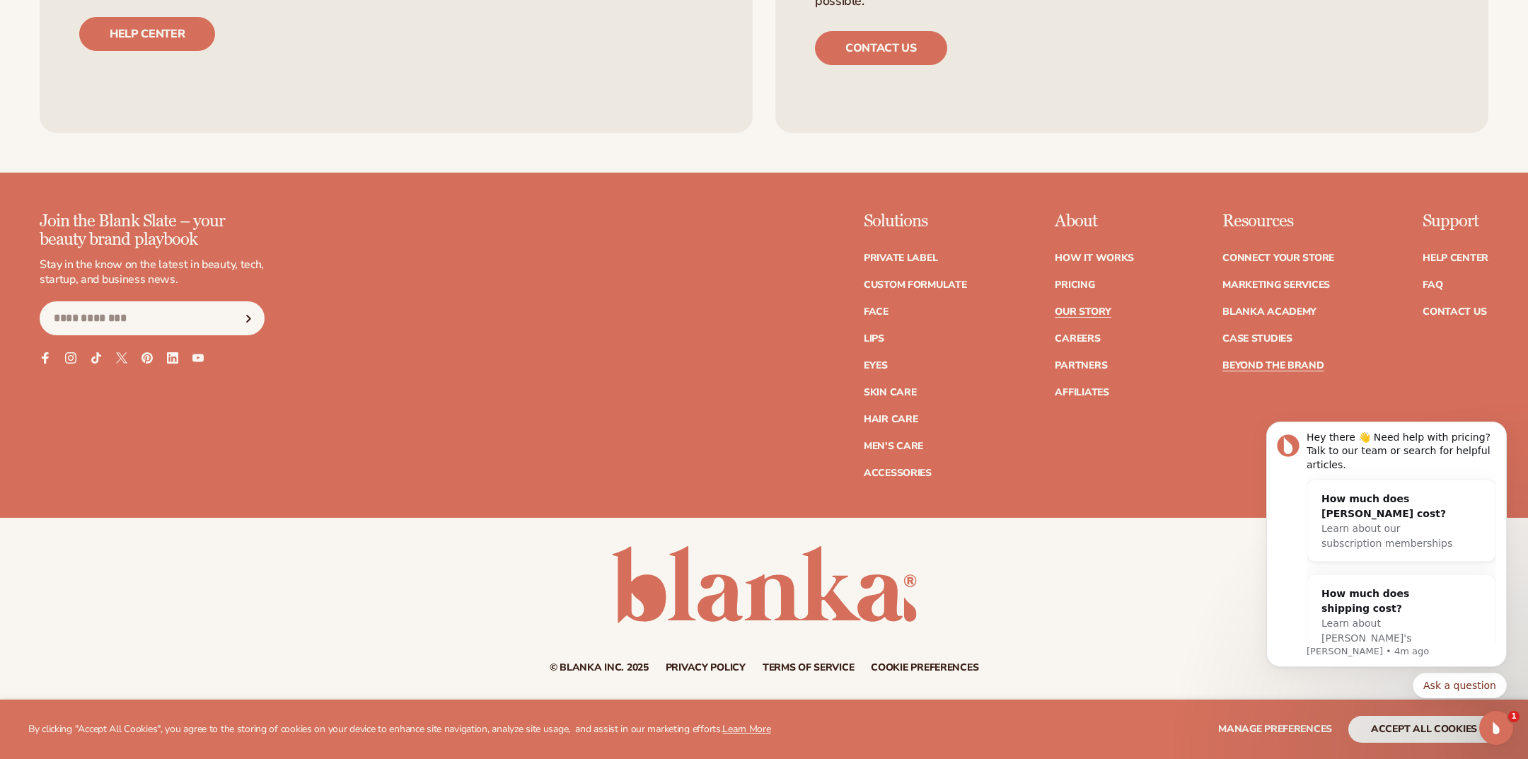
scroll to position [2639, 0]
click at [1086, 261] on link "How It Works" at bounding box center [1094, 258] width 79 height 10
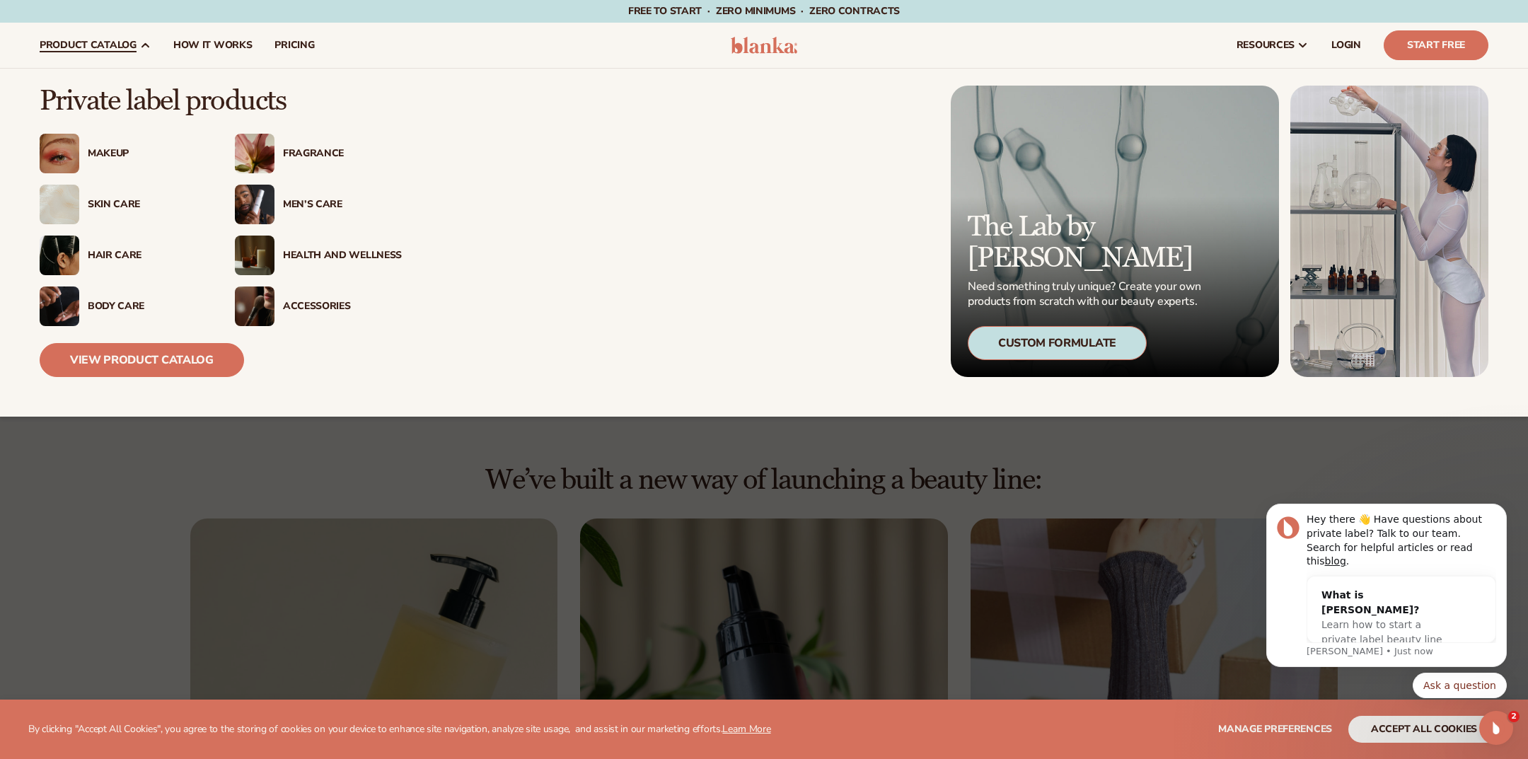
click at [100, 204] on div "Skin Care" at bounding box center [147, 205] width 119 height 12
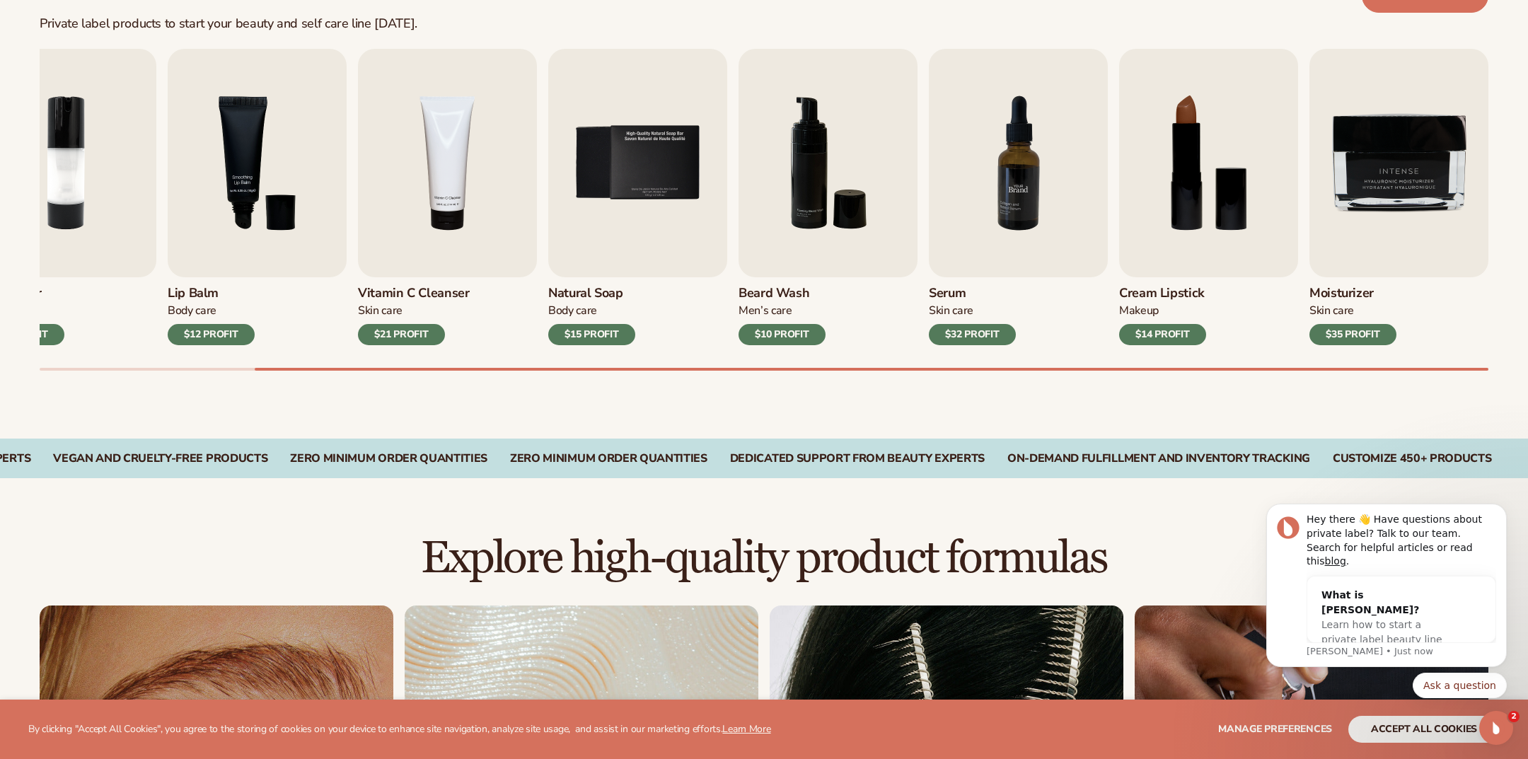
click at [1023, 198] on img "7 / 9" at bounding box center [1018, 163] width 179 height 229
click at [1006, 243] on img "7 / 9" at bounding box center [1018, 163] width 179 height 229
click at [1014, 189] on img "7 / 9" at bounding box center [1018, 163] width 179 height 229
click at [974, 313] on div "Skin Care" at bounding box center [972, 311] width 87 height 15
click at [981, 238] on img "7 / 9" at bounding box center [1018, 163] width 179 height 229
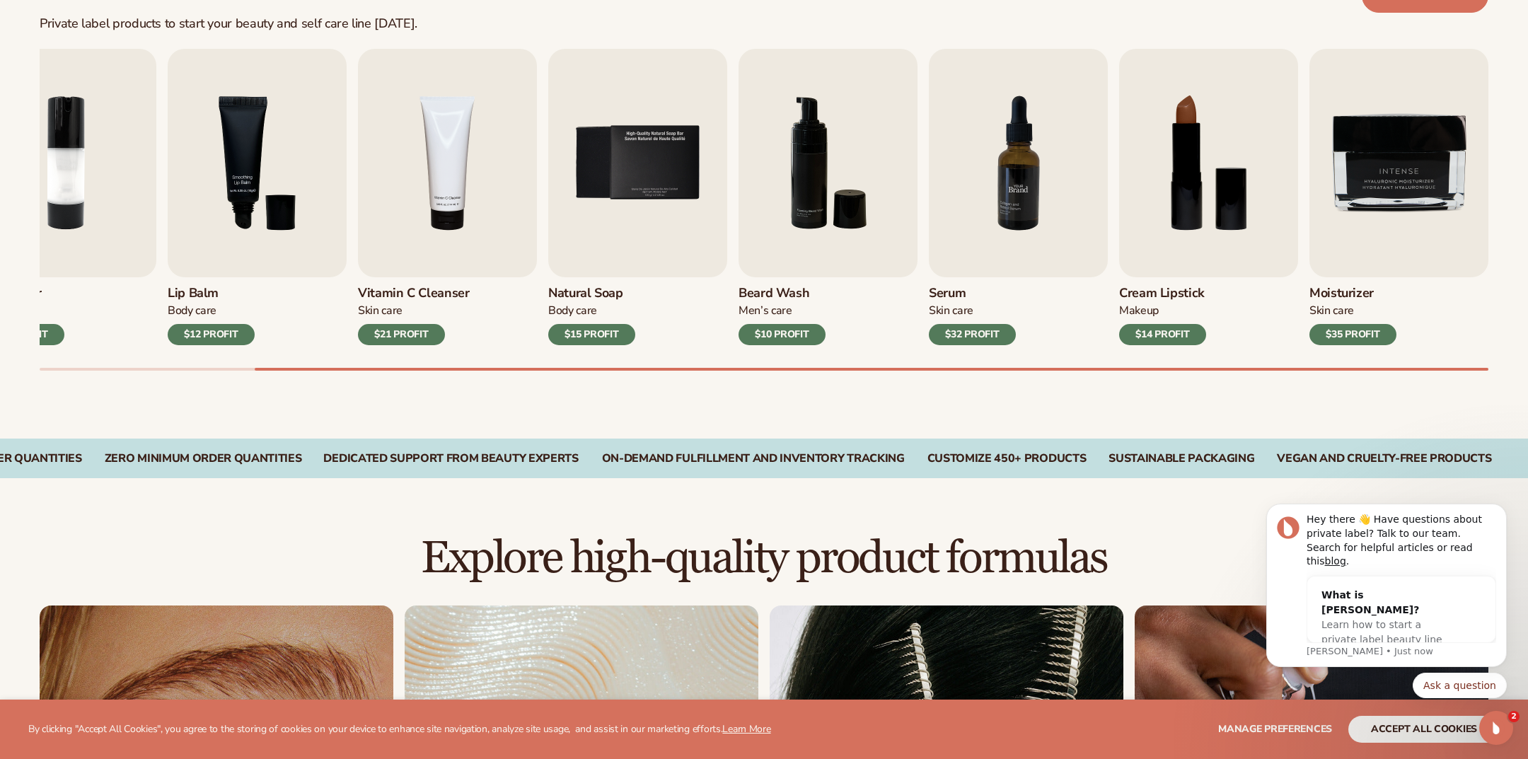
click at [1011, 236] on img "7 / 9" at bounding box center [1018, 163] width 179 height 229
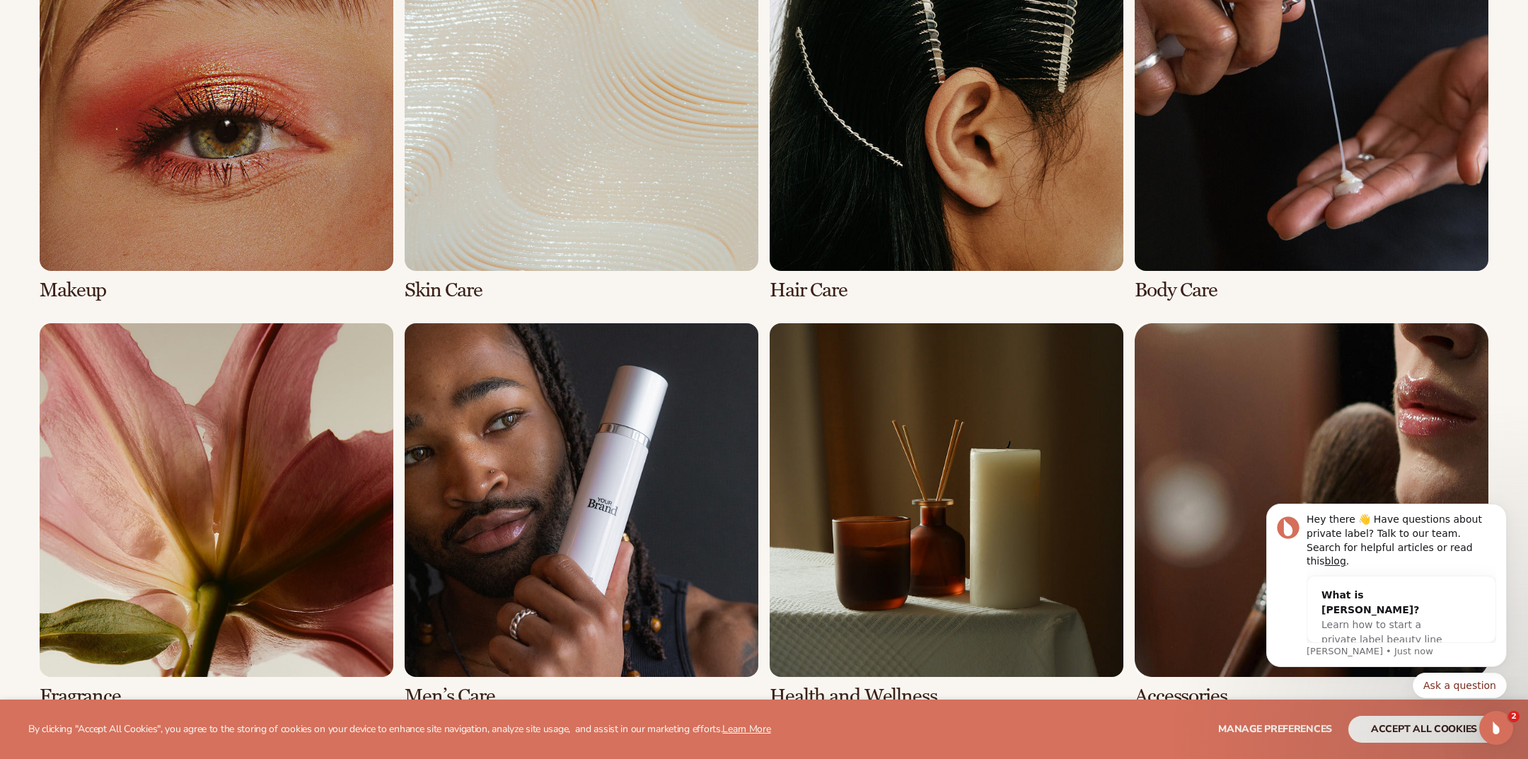
scroll to position [1153, 0]
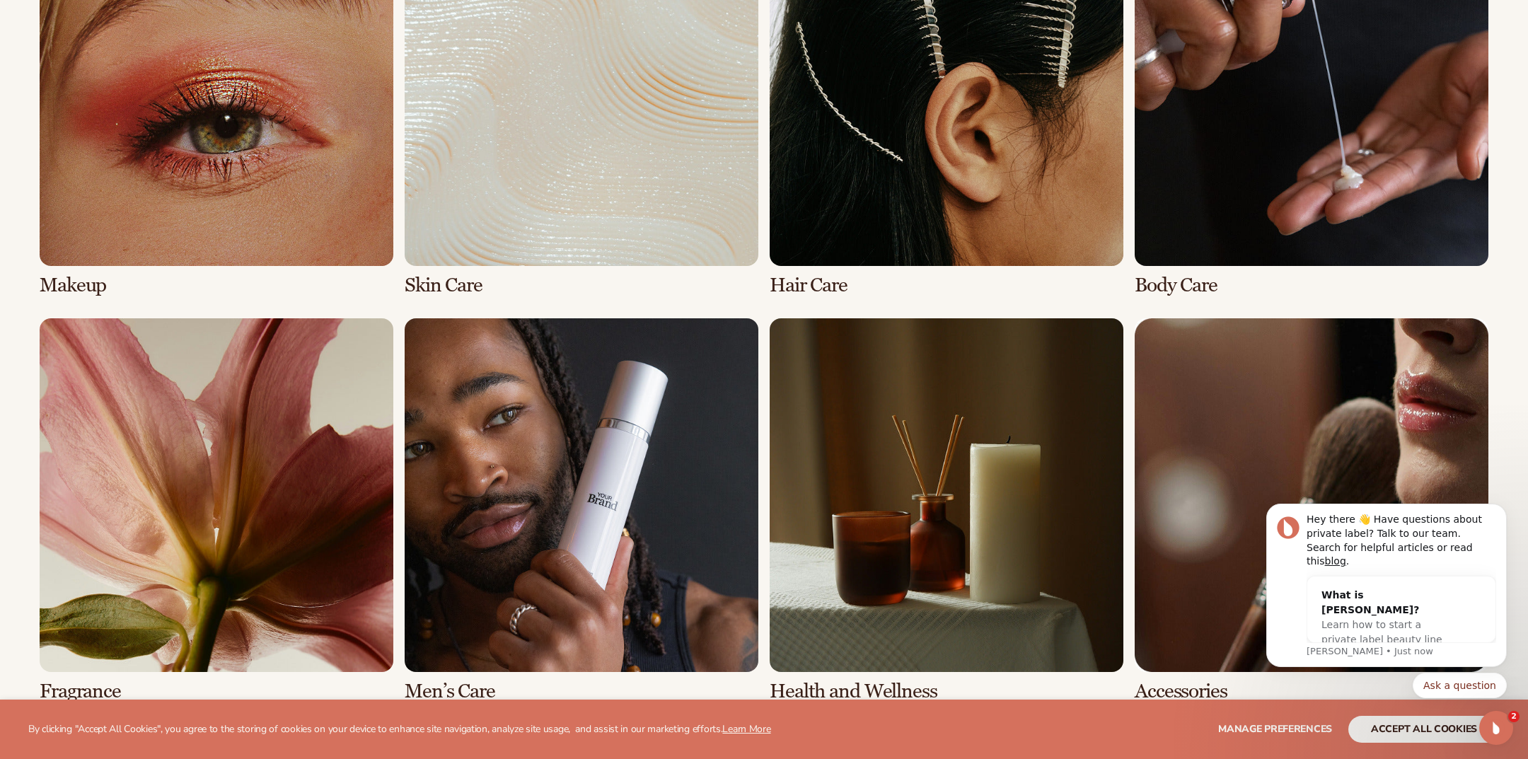
click at [548, 230] on link "2 / 8" at bounding box center [582, 104] width 354 height 384
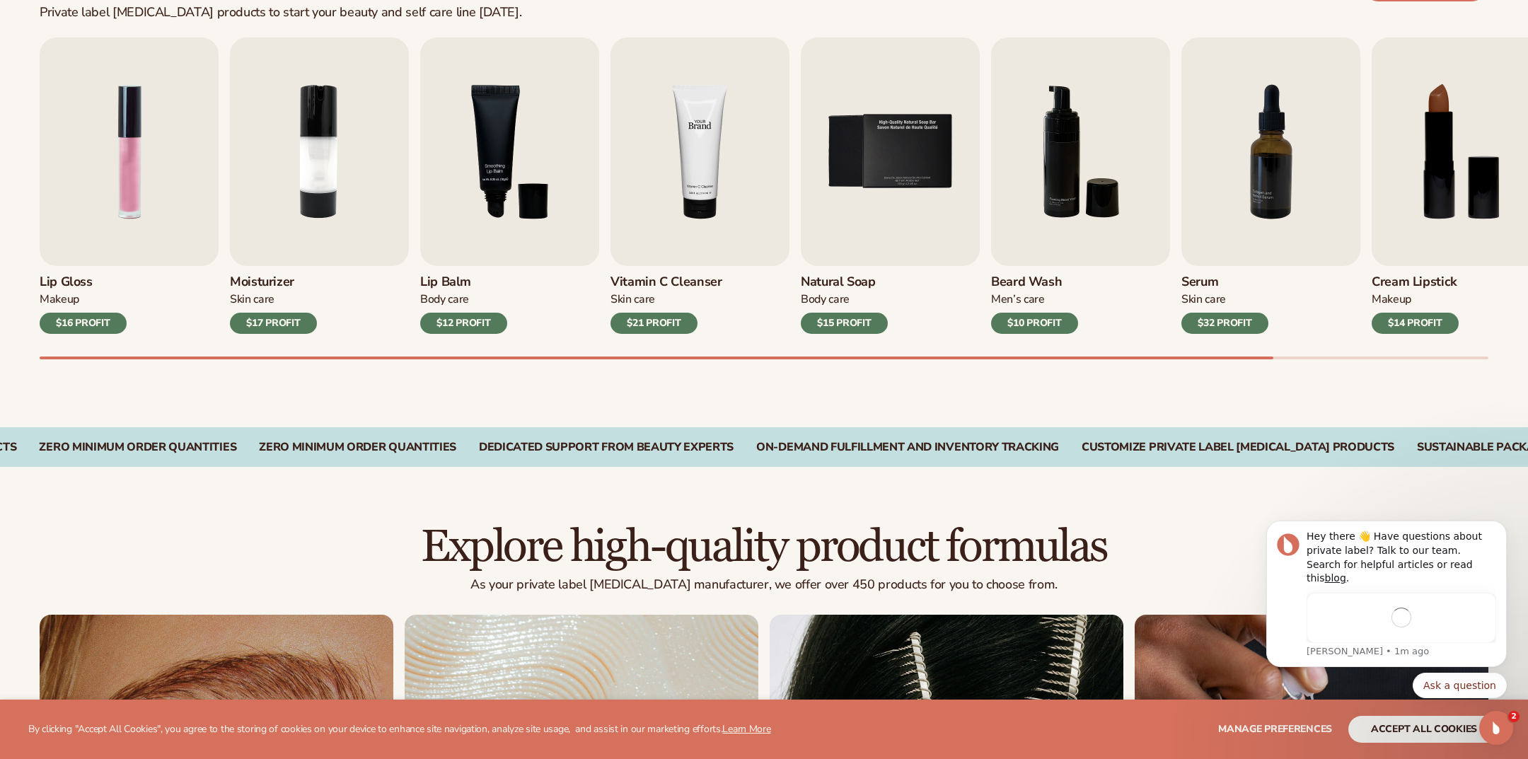
scroll to position [472, 0]
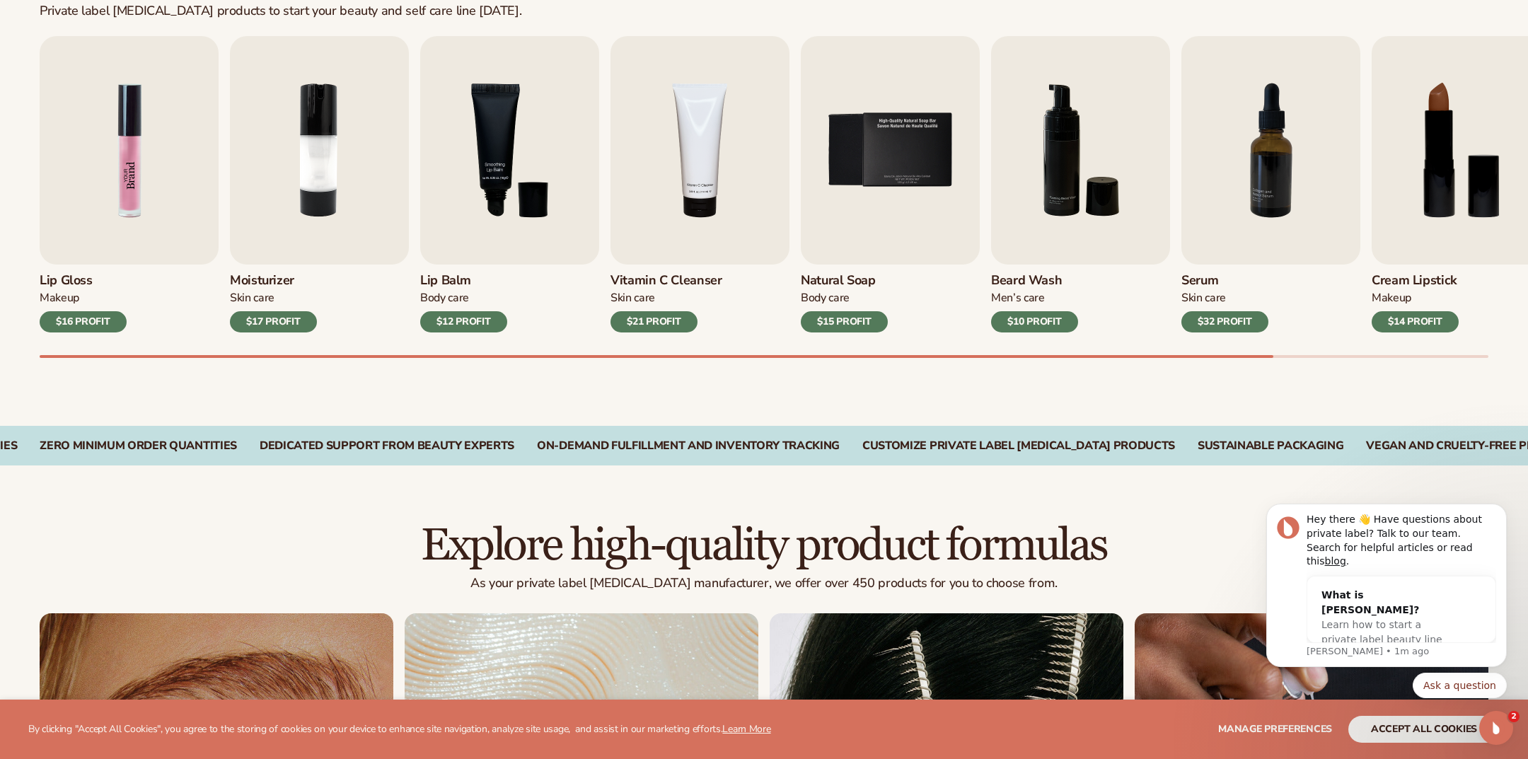
click at [119, 195] on img "1 / 9" at bounding box center [129, 150] width 179 height 229
click at [91, 328] on div "$16 PROFIT" at bounding box center [83, 321] width 87 height 21
click at [110, 313] on div "$16 PROFIT" at bounding box center [83, 321] width 87 height 21
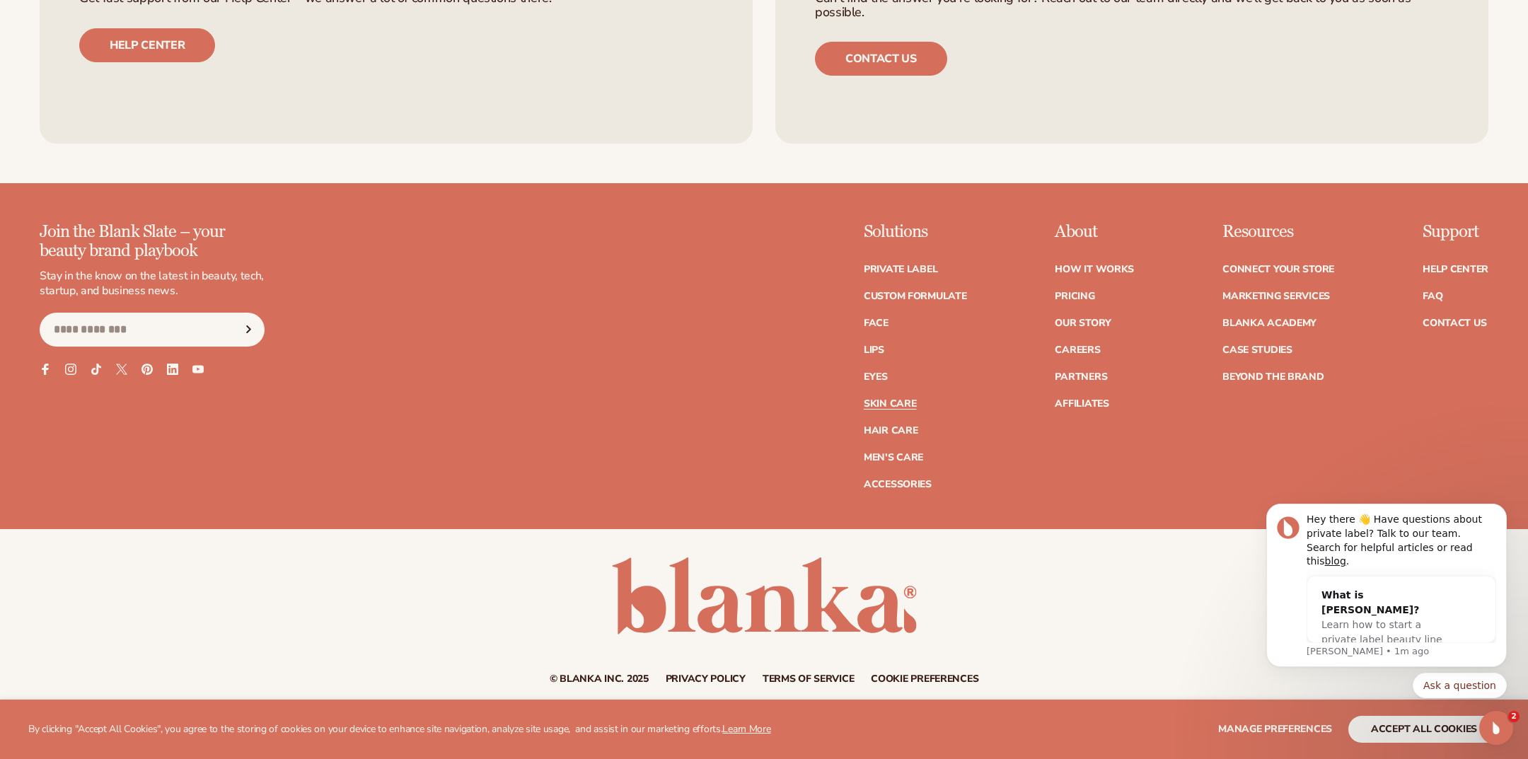
scroll to position [3112, 0]
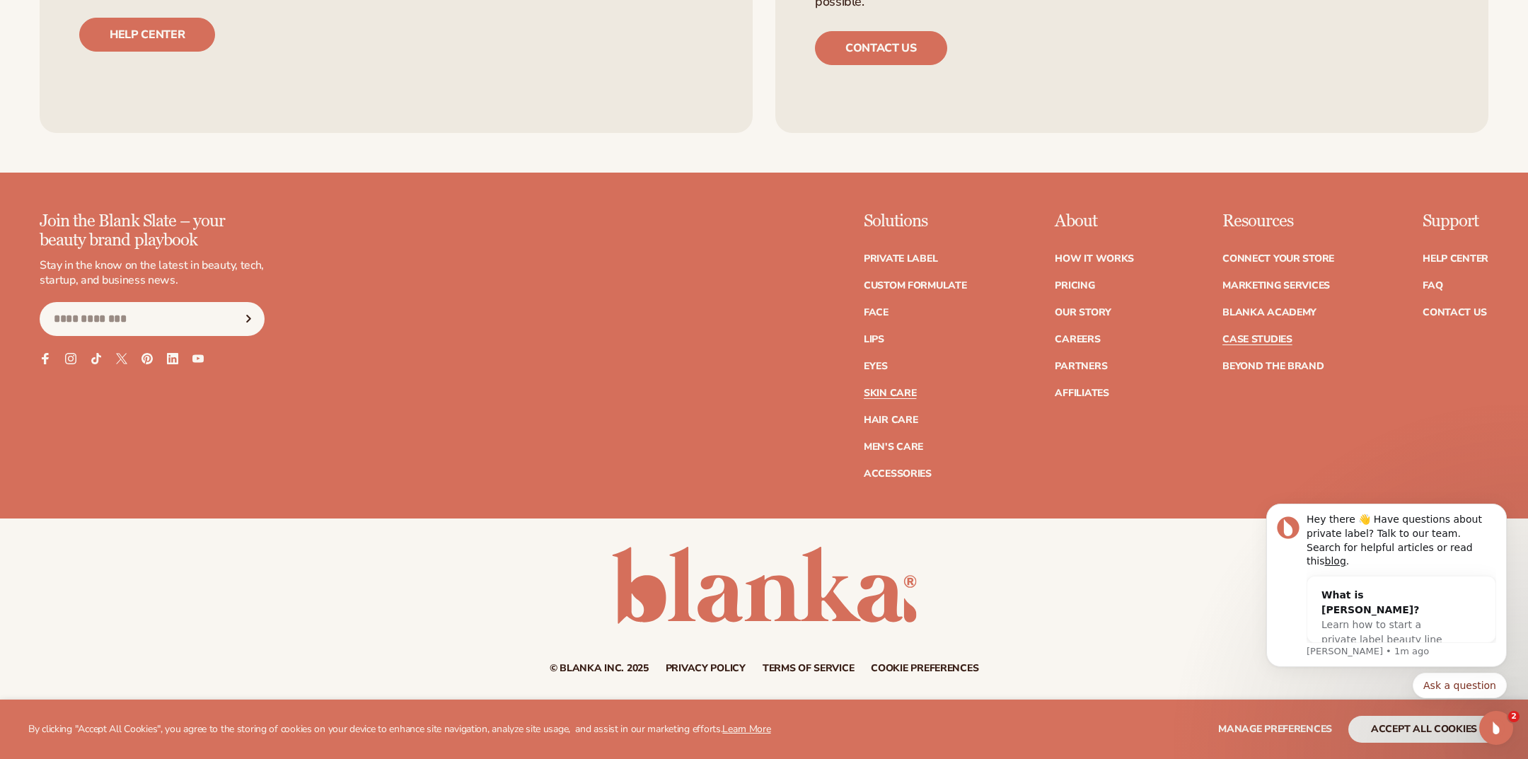
click at [1268, 337] on link "Case Studies" at bounding box center [1258, 340] width 70 height 10
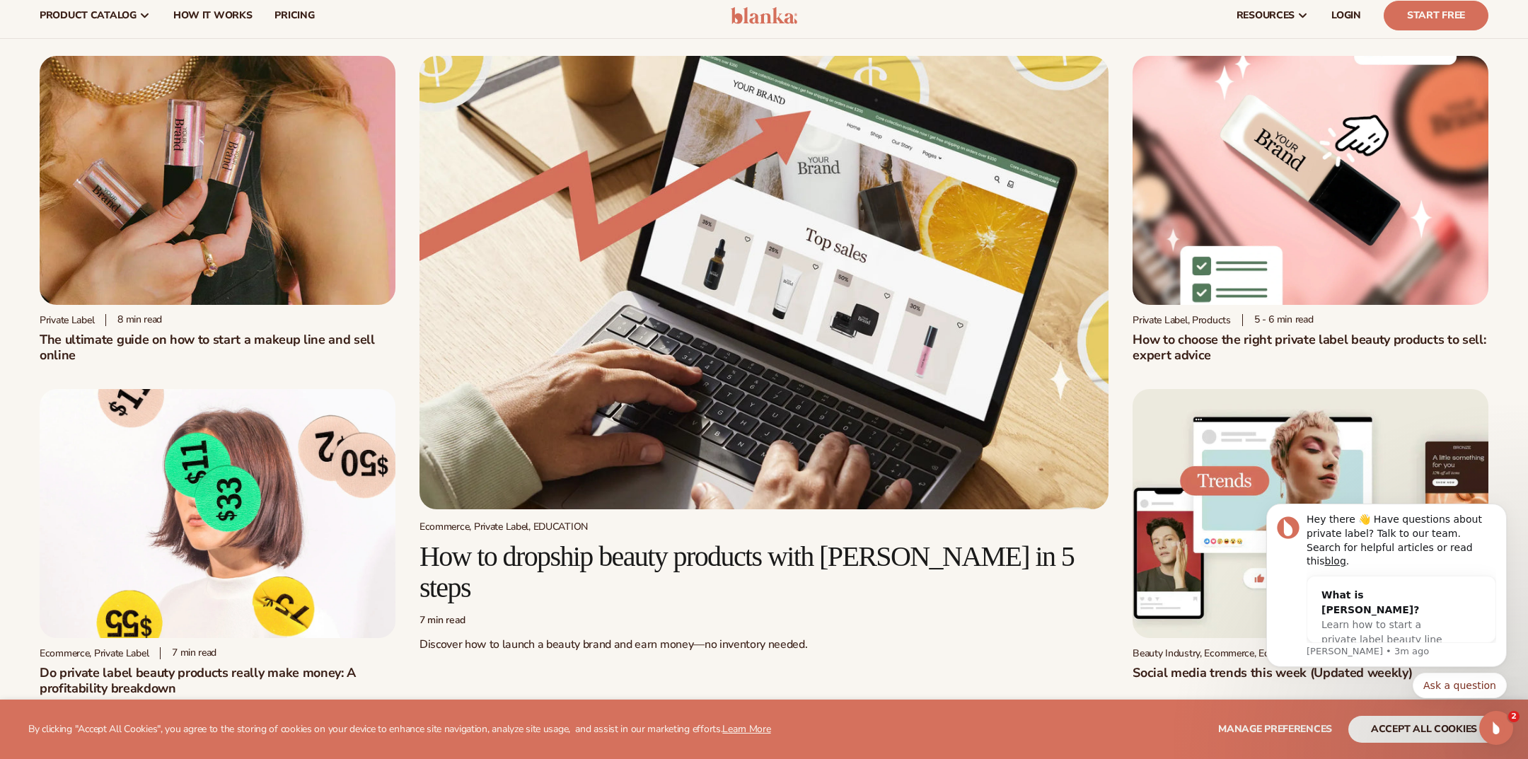
scroll to position [33, 0]
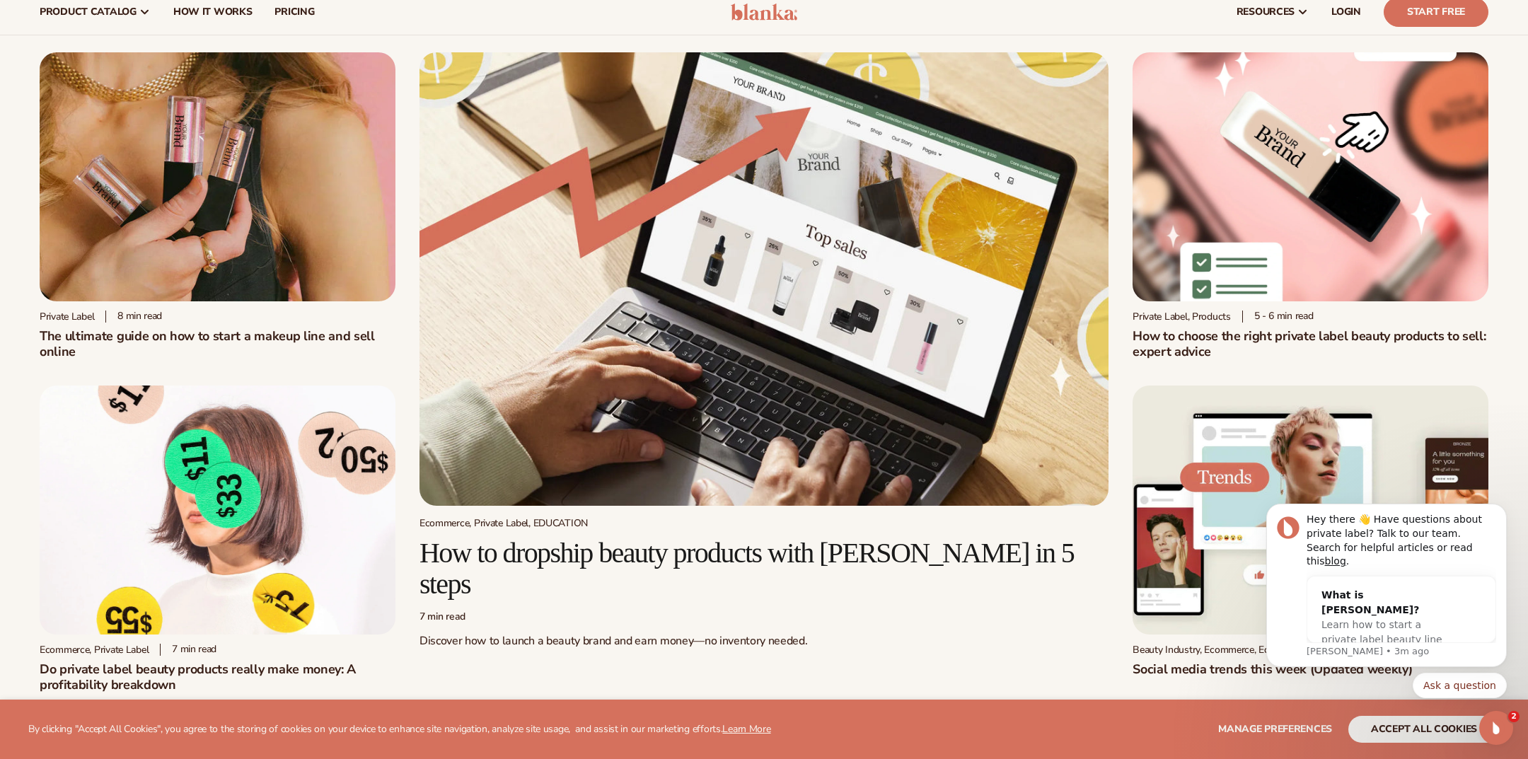
click at [1295, 190] on img at bounding box center [1311, 176] width 356 height 249
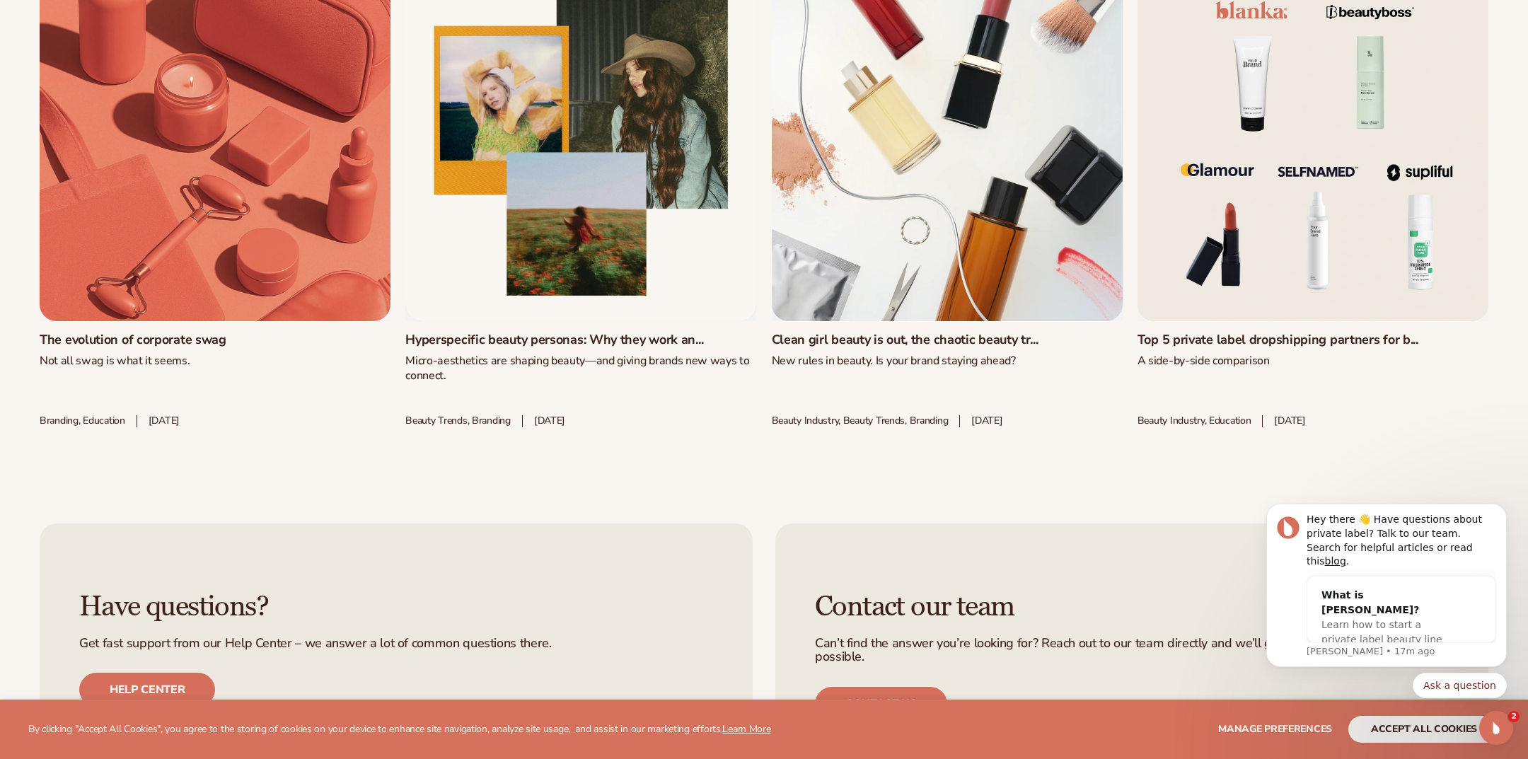
scroll to position [4925, 0]
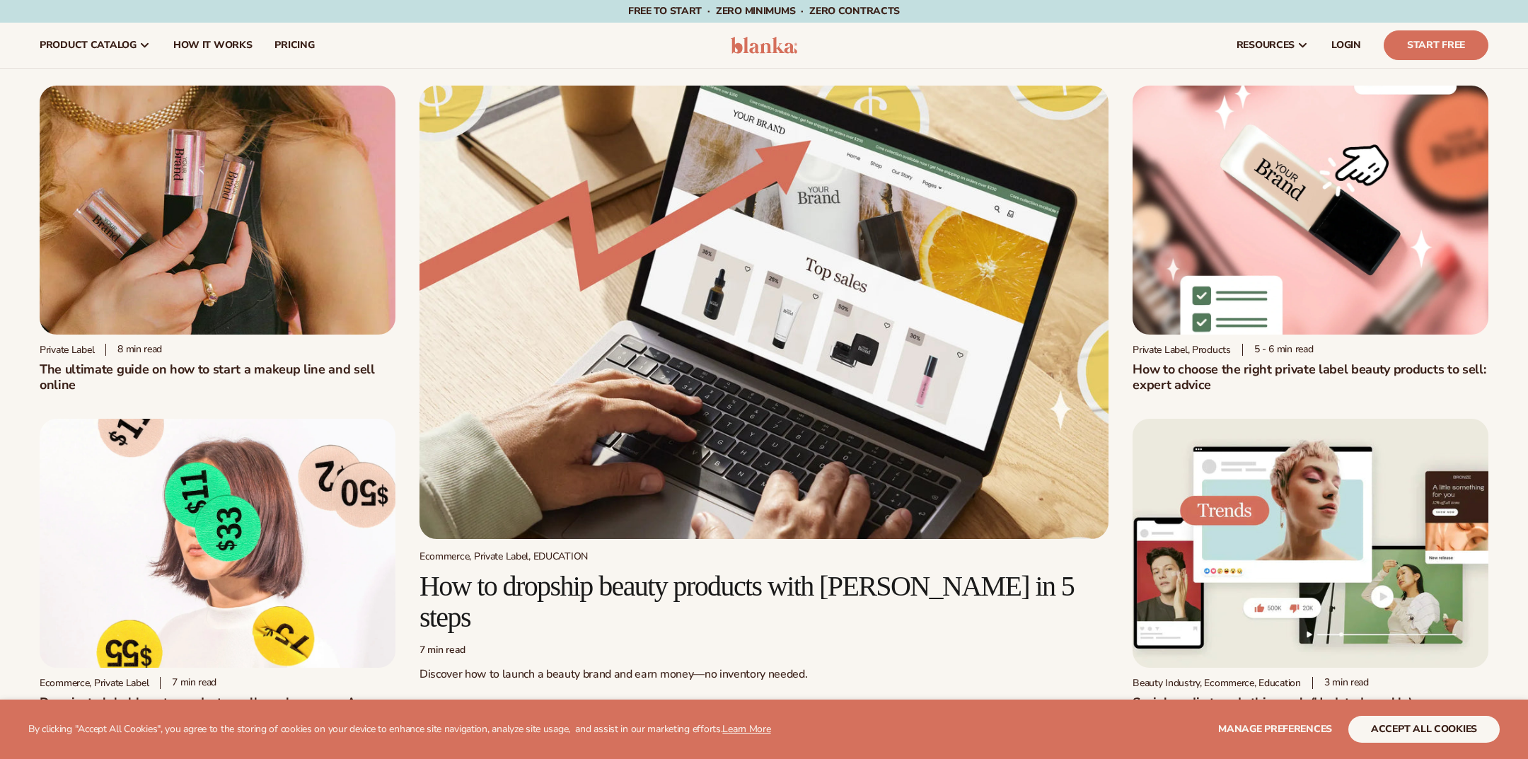
scroll to position [33, 0]
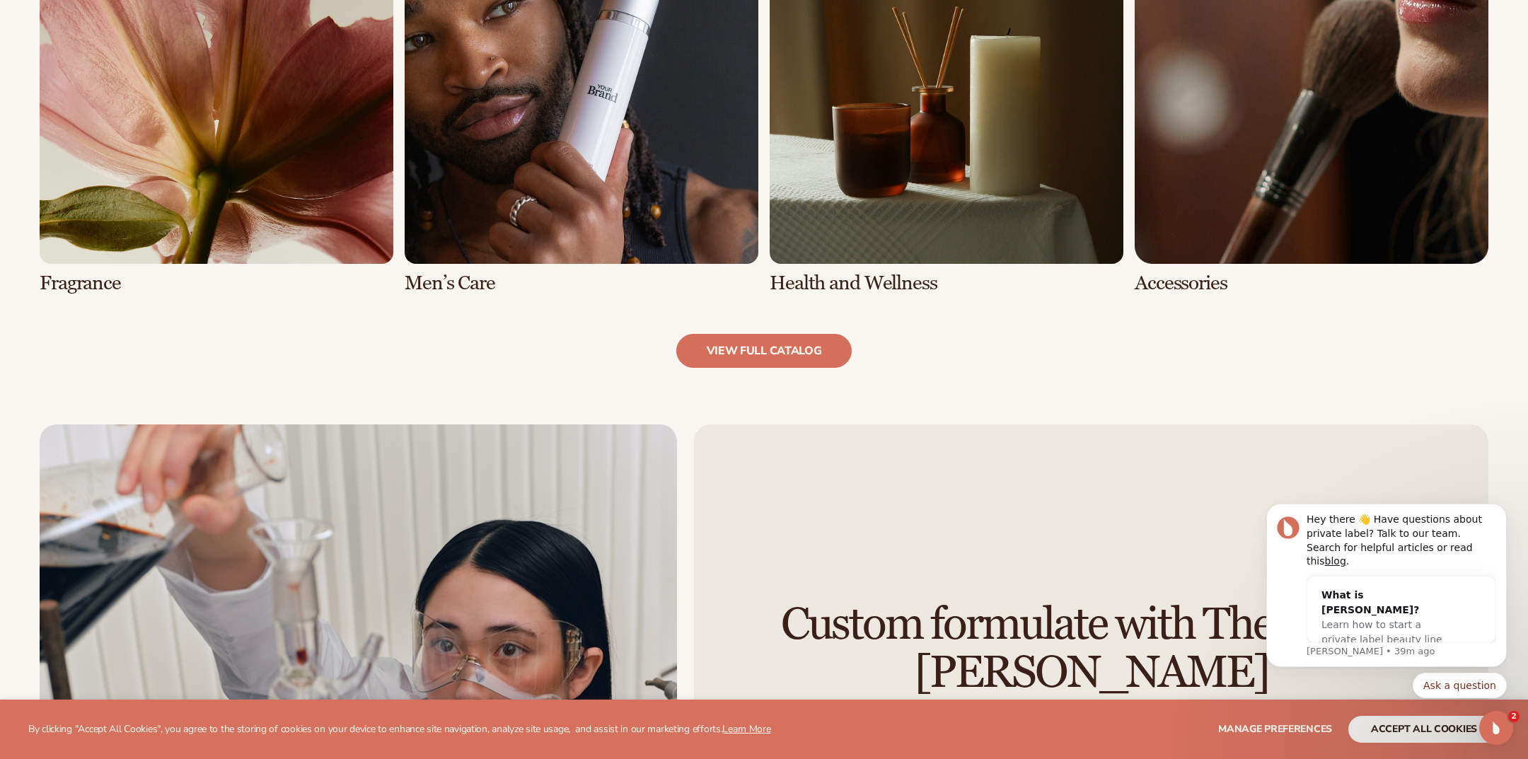
scroll to position [1585, 0]
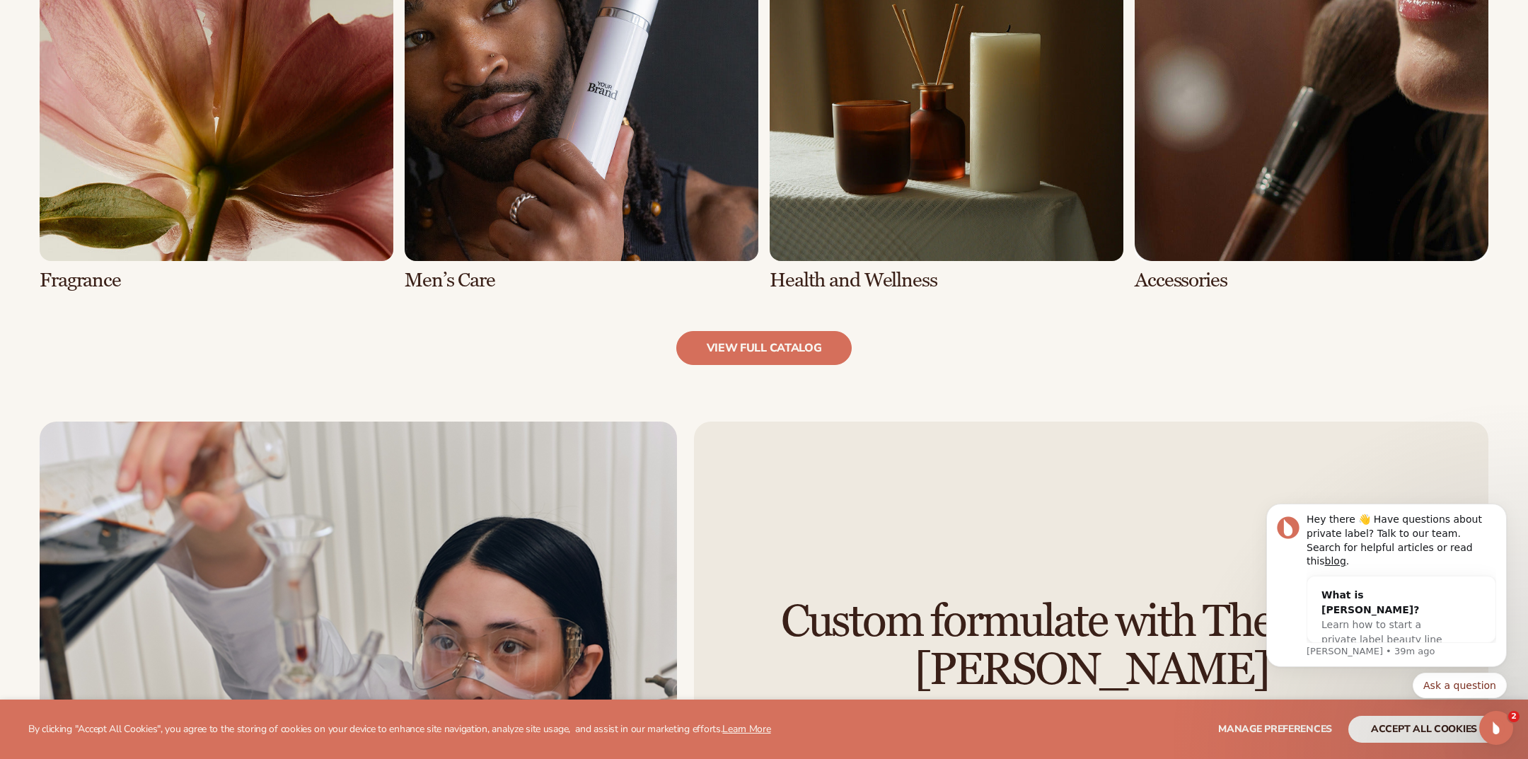
click at [221, 172] on link "5 / 8" at bounding box center [217, 99] width 354 height 384
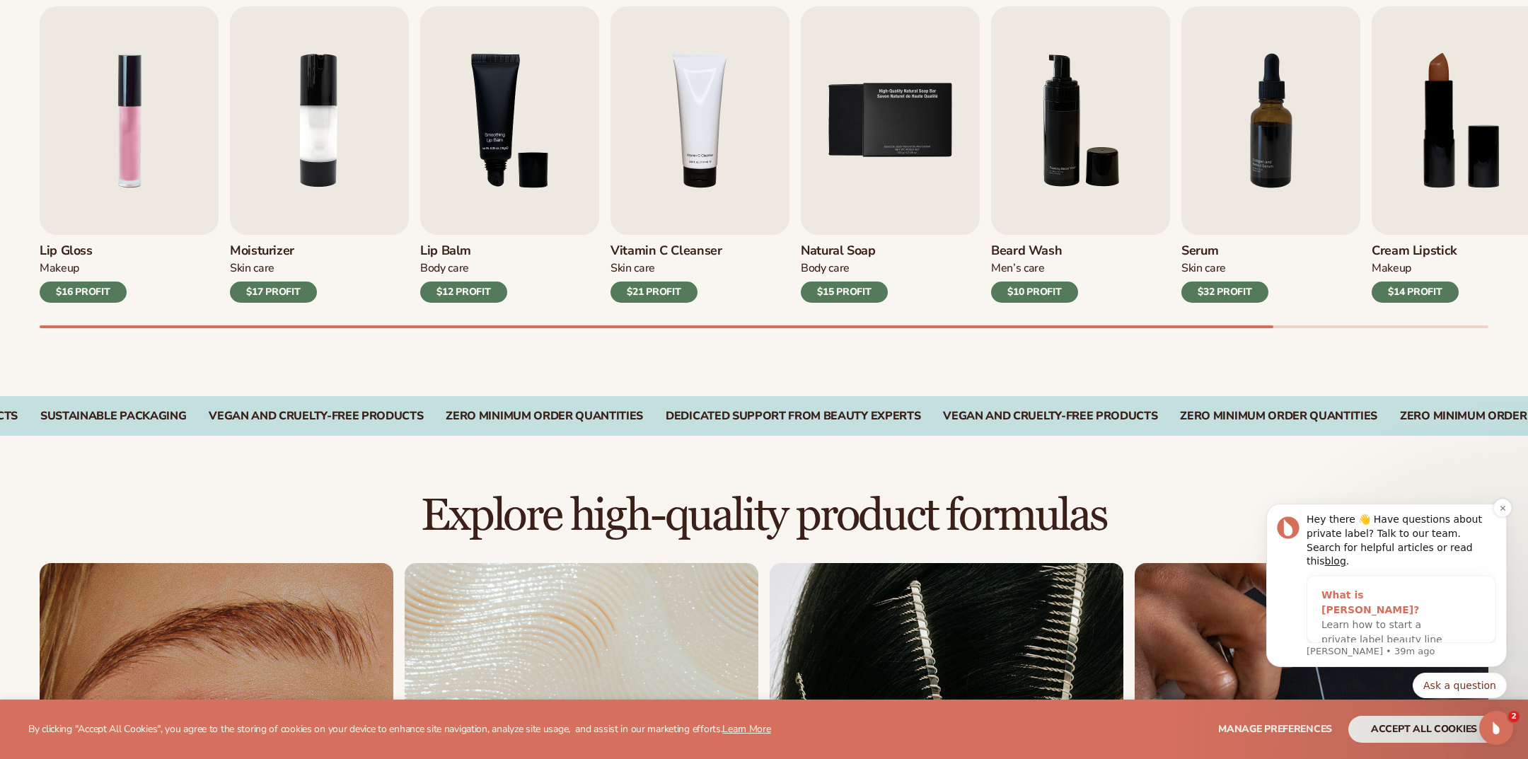
click at [1385, 618] on div "Learn how to start a private label beauty line with [PERSON_NAME]" at bounding box center [1388, 640] width 132 height 45
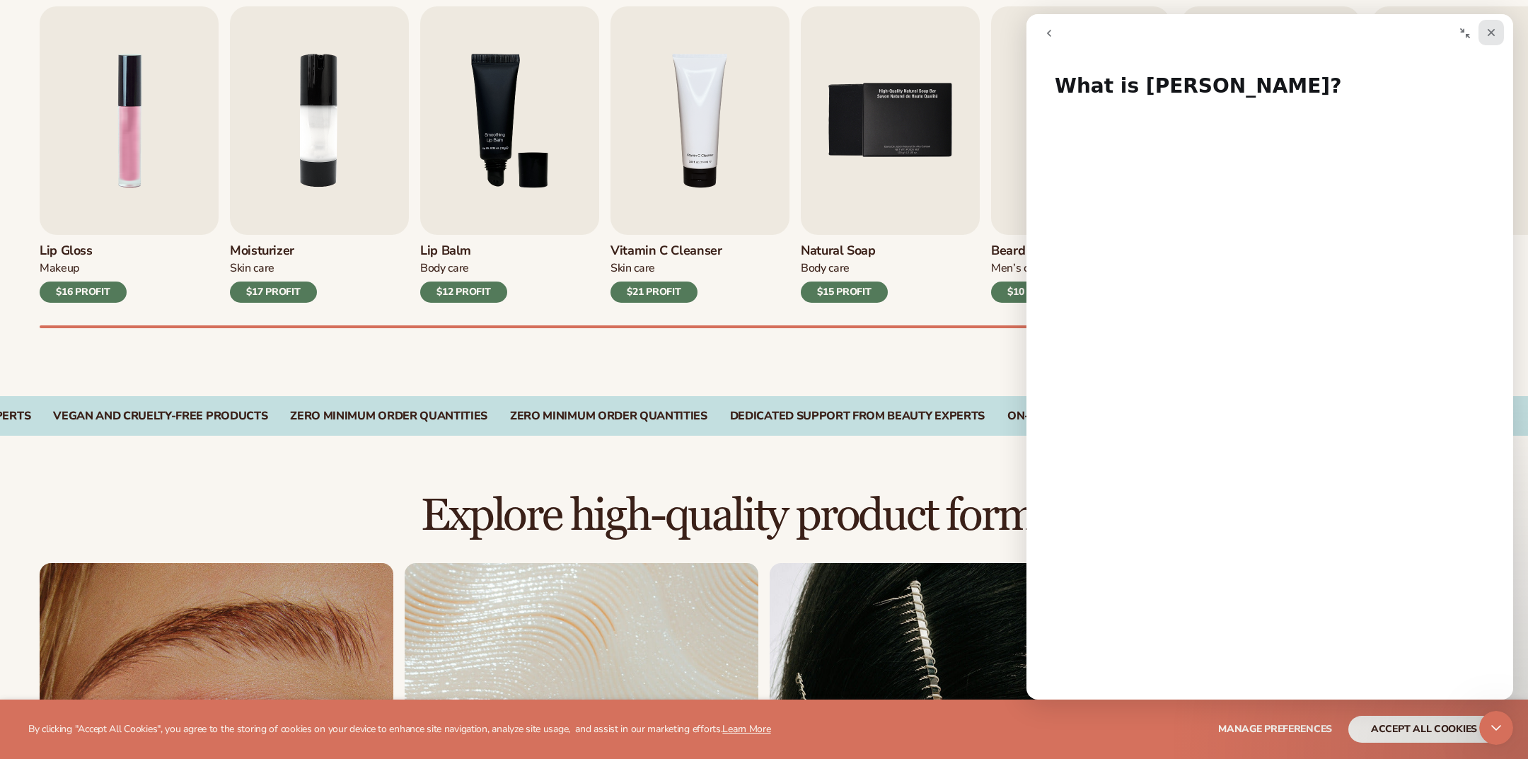
click at [1491, 27] on icon "Close" at bounding box center [1491, 32] width 11 height 11
